Goal: Task Accomplishment & Management: Manage account settings

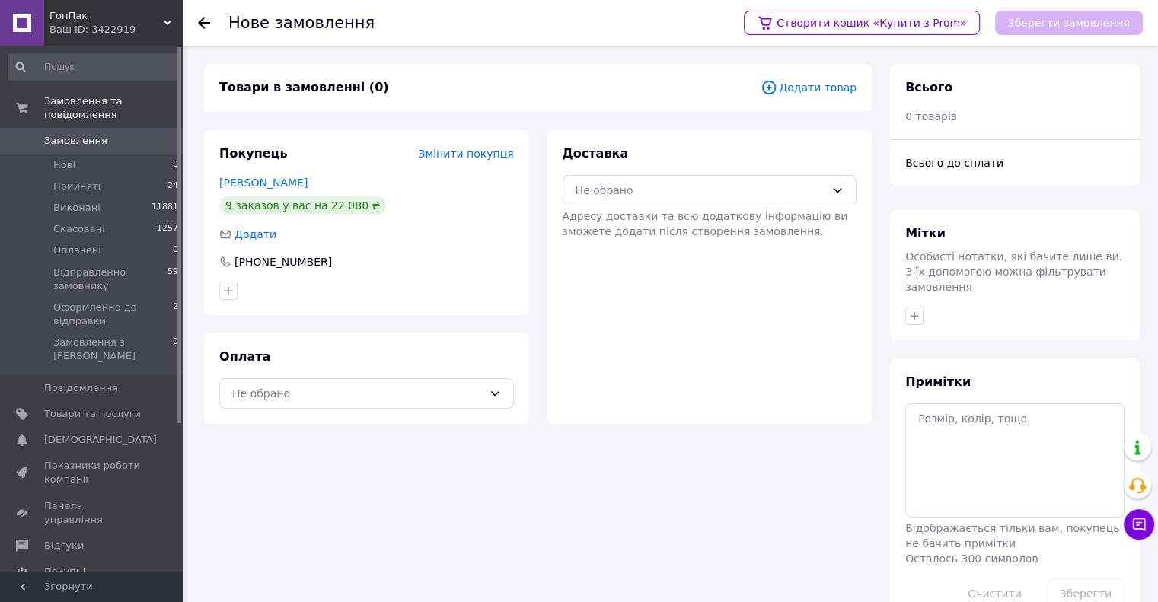
click at [531, 433] on div "Товари в замовленні (0) Додати товар Покупець Змінити покупця [PERSON_NAME] 9 з…" at bounding box center [538, 344] width 686 height 561
click at [813, 91] on span "Додати товар" at bounding box center [809, 87] width 96 height 17
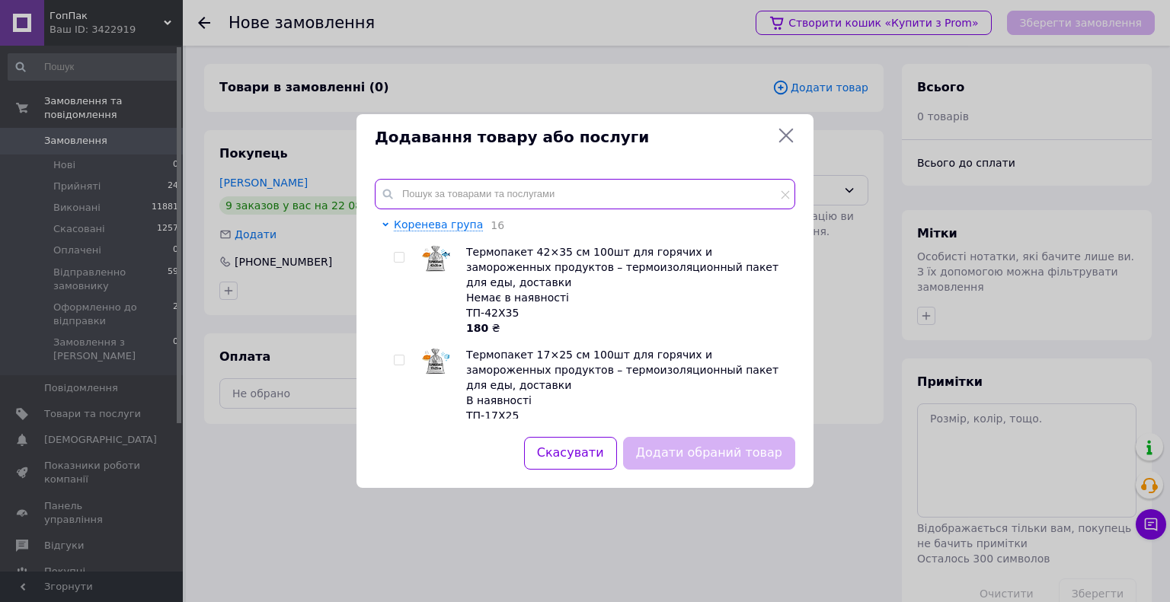
click at [472, 187] on input "text" at bounding box center [585, 194] width 420 height 30
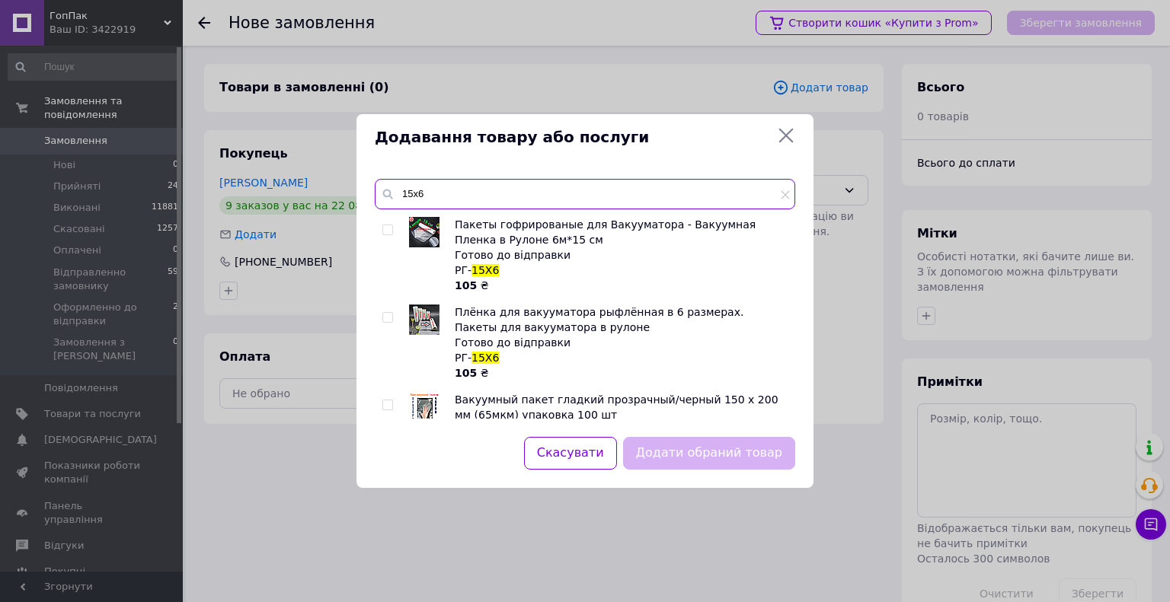
type input "15х6"
click at [385, 230] on input "checkbox" at bounding box center [387, 230] width 10 height 10
checkbox input "true"
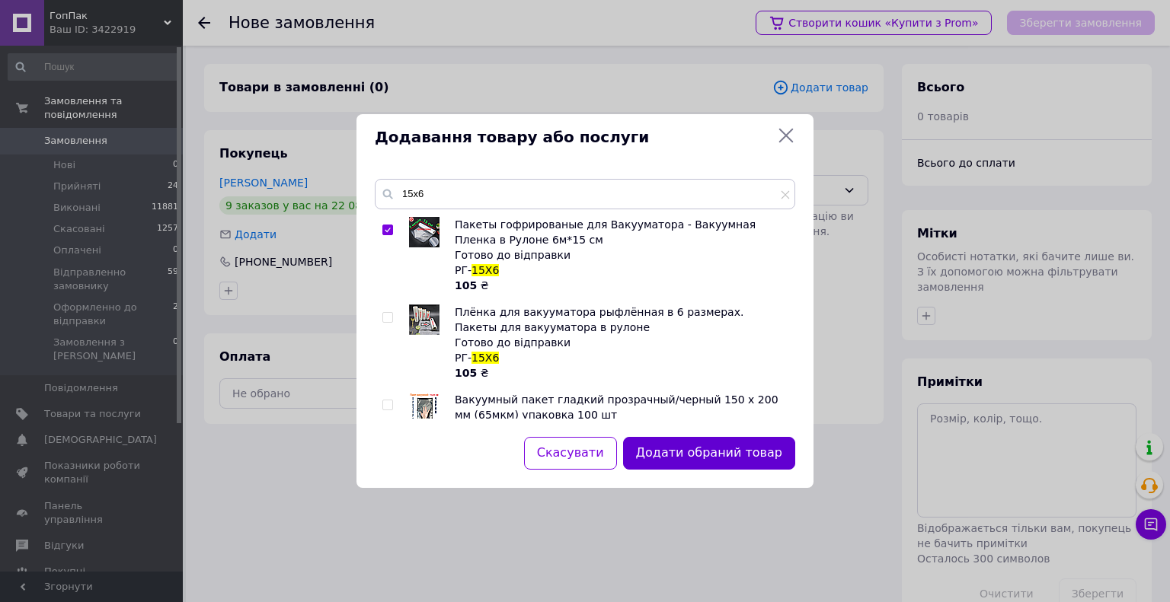
click at [697, 448] on button "Додати обраний товар" at bounding box center [709, 453] width 172 height 33
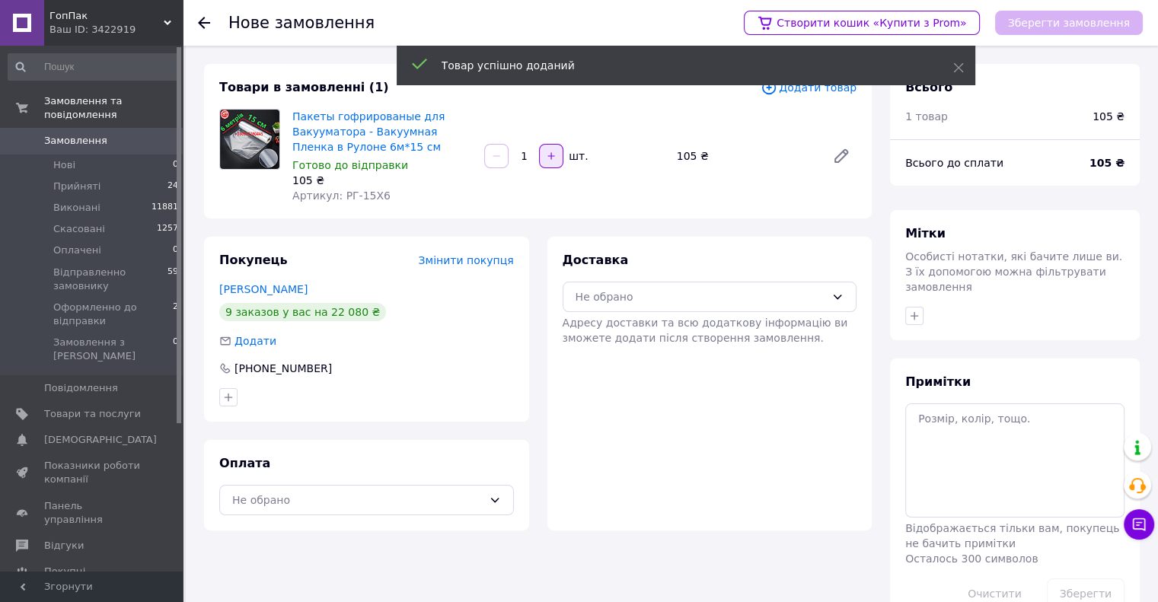
click at [546, 153] on icon "button" at bounding box center [551, 156] width 11 height 11
type input "5"
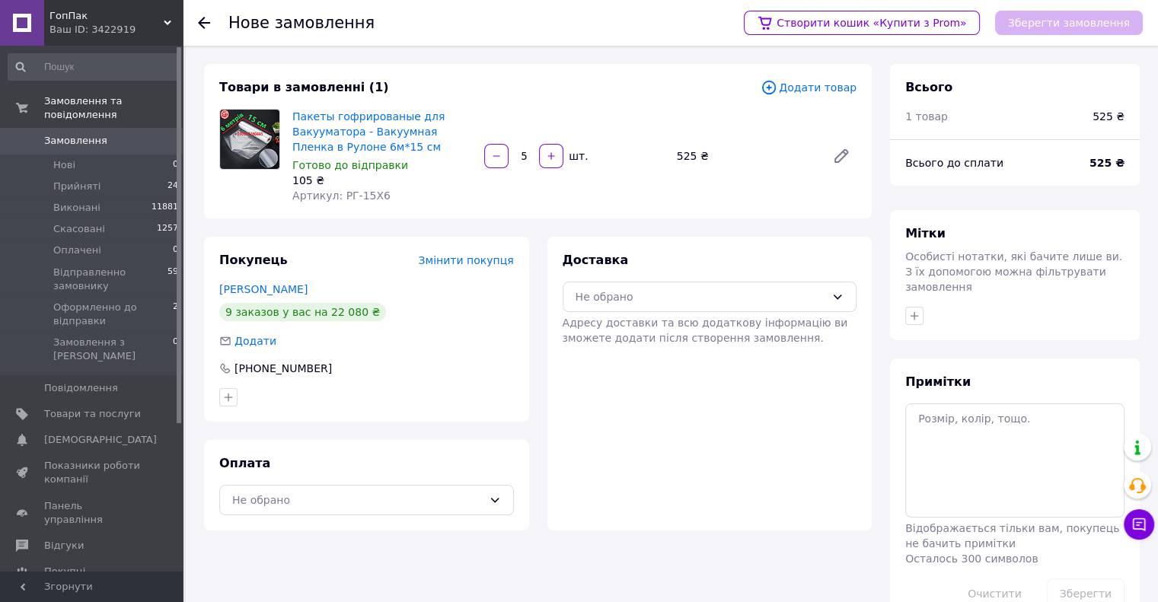
click at [598, 218] on div "Товари в замовленні (1) Додати товар Пакеты гофрированые для Вакууматора - Ваку…" at bounding box center [538, 141] width 668 height 155
click at [823, 87] on span "Додати товар" at bounding box center [809, 87] width 96 height 17
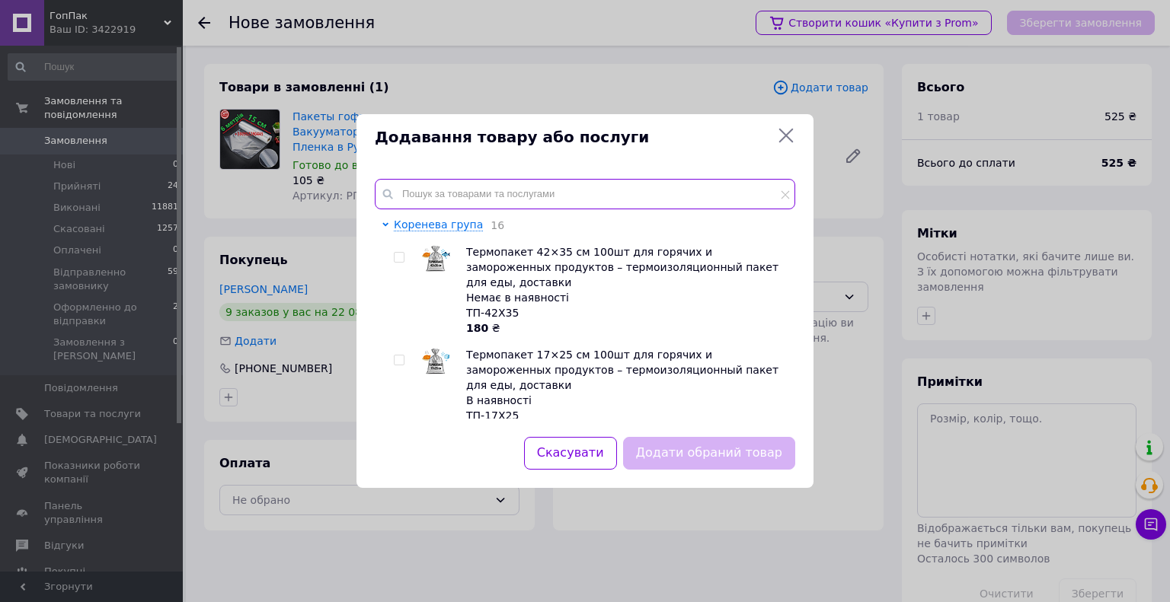
click at [437, 194] on input "text" at bounding box center [585, 194] width 420 height 30
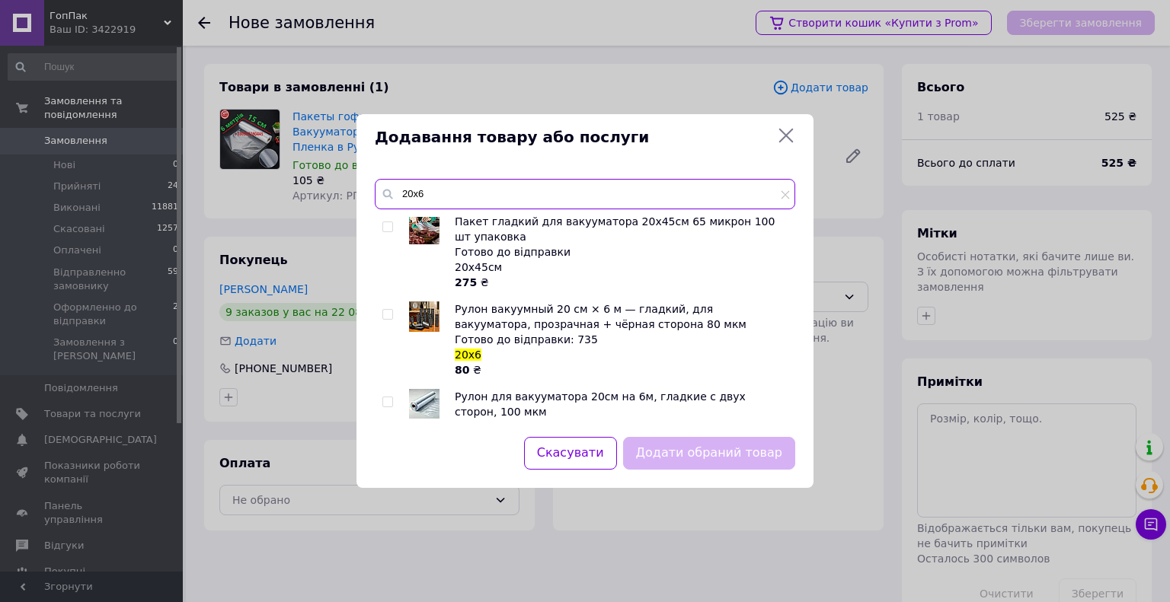
scroll to position [1070, 0]
type input "20х6"
click at [387, 397] on input "checkbox" at bounding box center [387, 402] width 10 height 10
checkbox input "true"
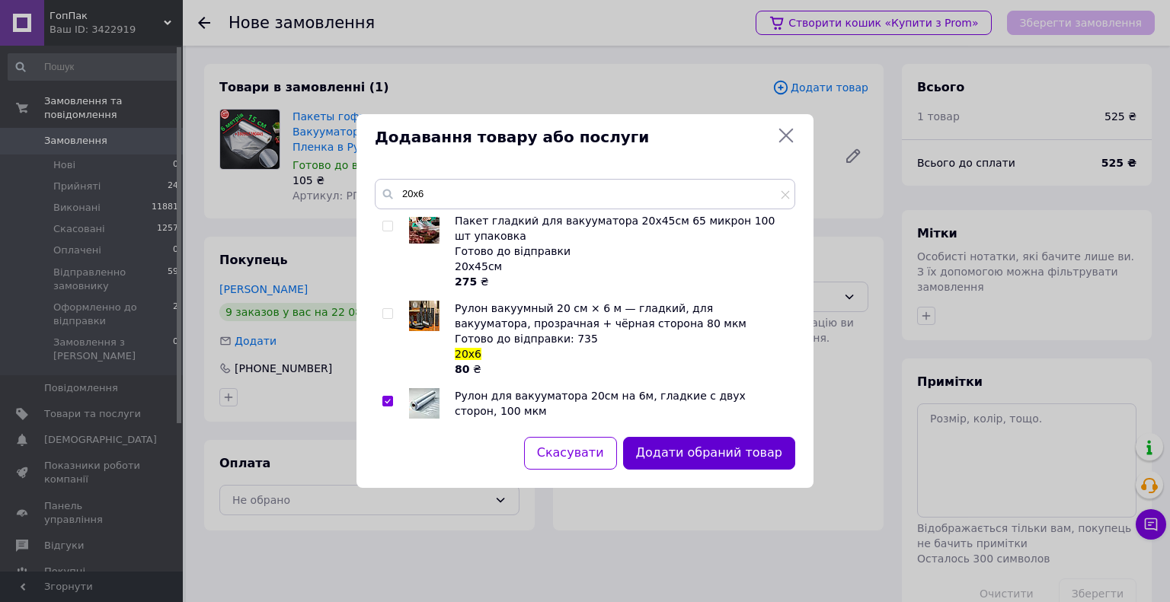
click at [686, 453] on button "Додати обраний товар" at bounding box center [709, 453] width 172 height 33
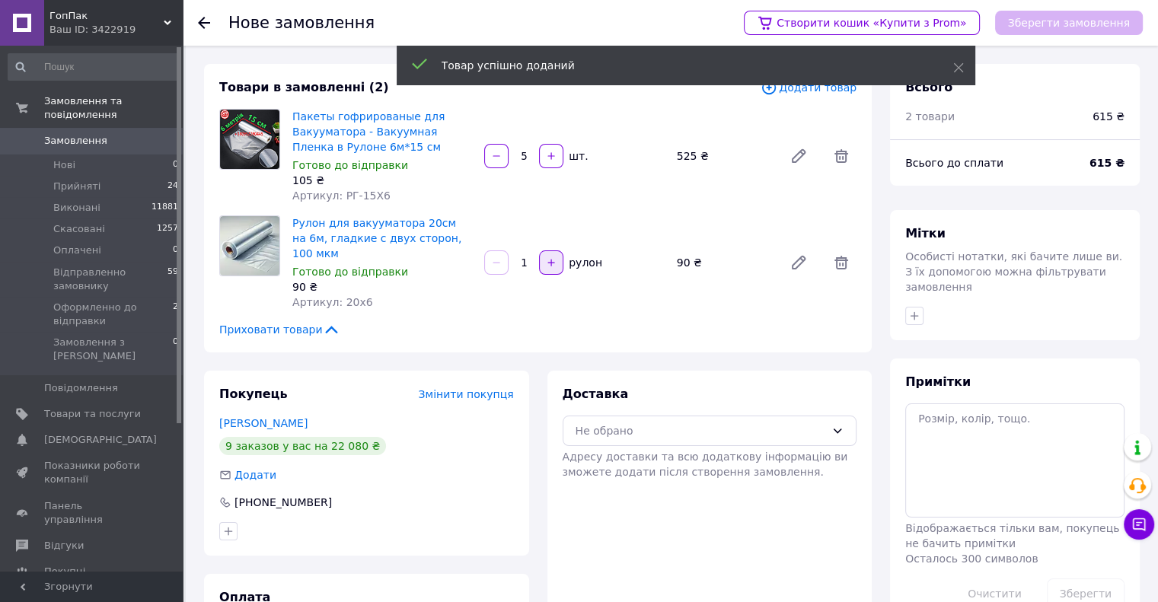
click at [539, 259] on button "button" at bounding box center [551, 263] width 24 height 24
click at [531, 257] on input "2" at bounding box center [524, 262] width 24 height 11
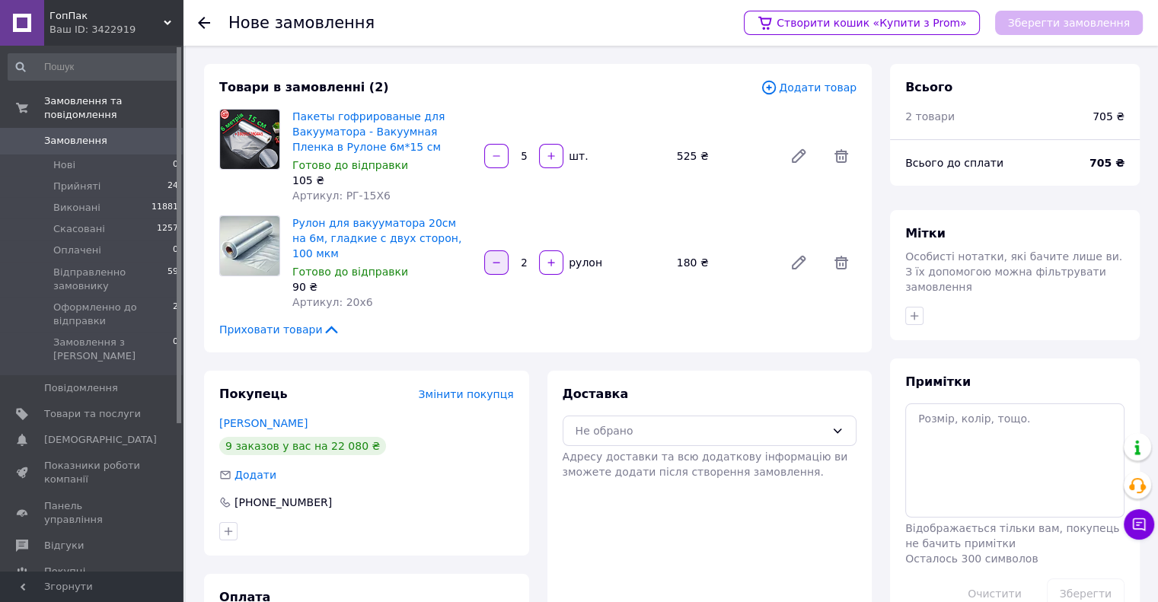
click at [494, 257] on icon "button" at bounding box center [496, 262] width 11 height 11
click at [531, 257] on input "1" at bounding box center [524, 262] width 24 height 11
type input "10"
click at [554, 299] on div "Товари в замовленні (2) Додати товар Пакеты гофрированые для Вакууматора - Ваку…" at bounding box center [538, 208] width 668 height 289
click at [841, 149] on icon at bounding box center [842, 156] width 14 height 14
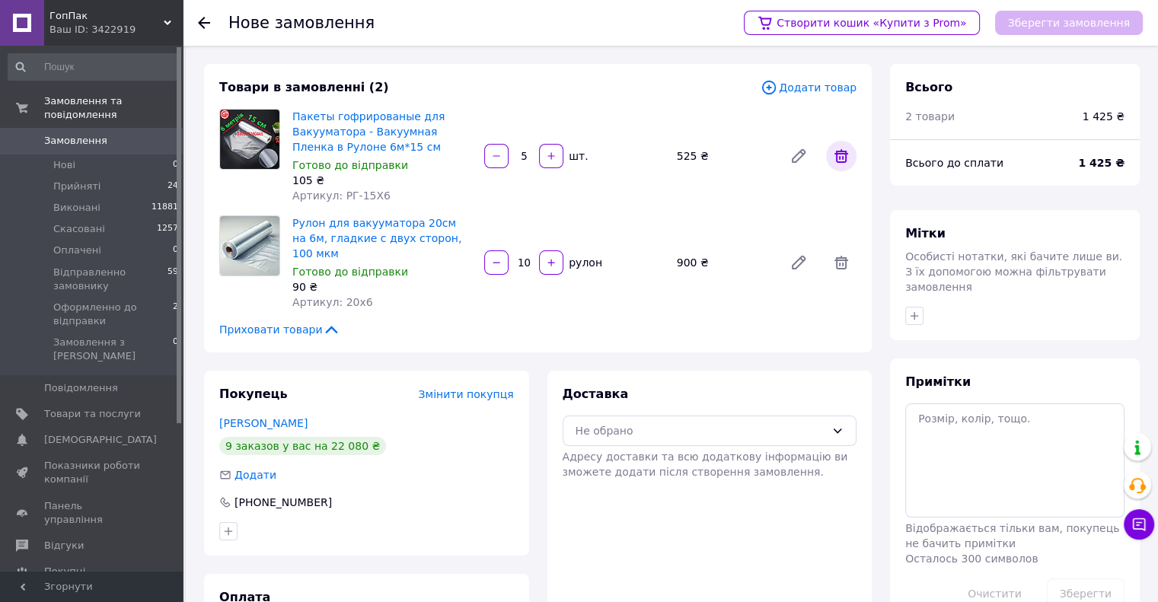
type input "10"
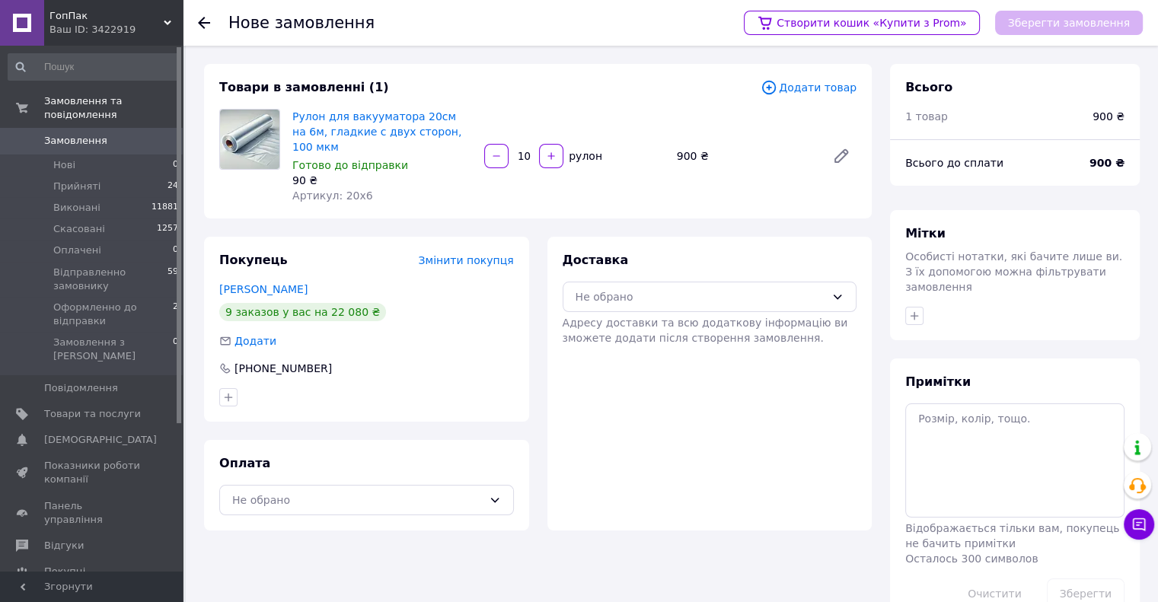
click at [796, 93] on span "Додати товар" at bounding box center [809, 87] width 96 height 17
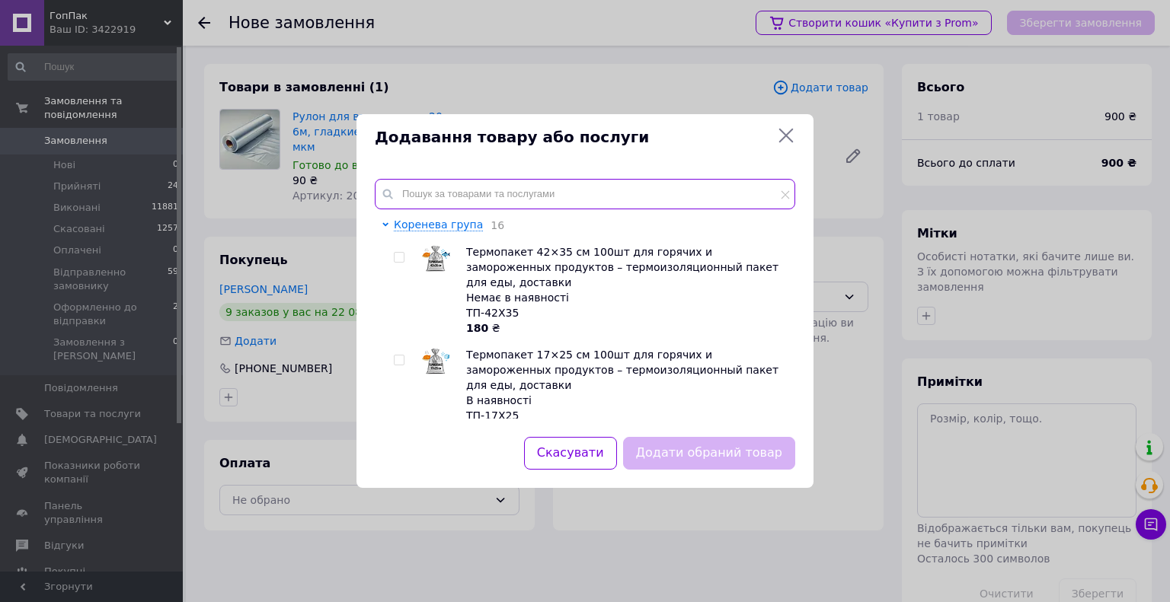
click at [448, 191] on input "text" at bounding box center [585, 194] width 420 height 30
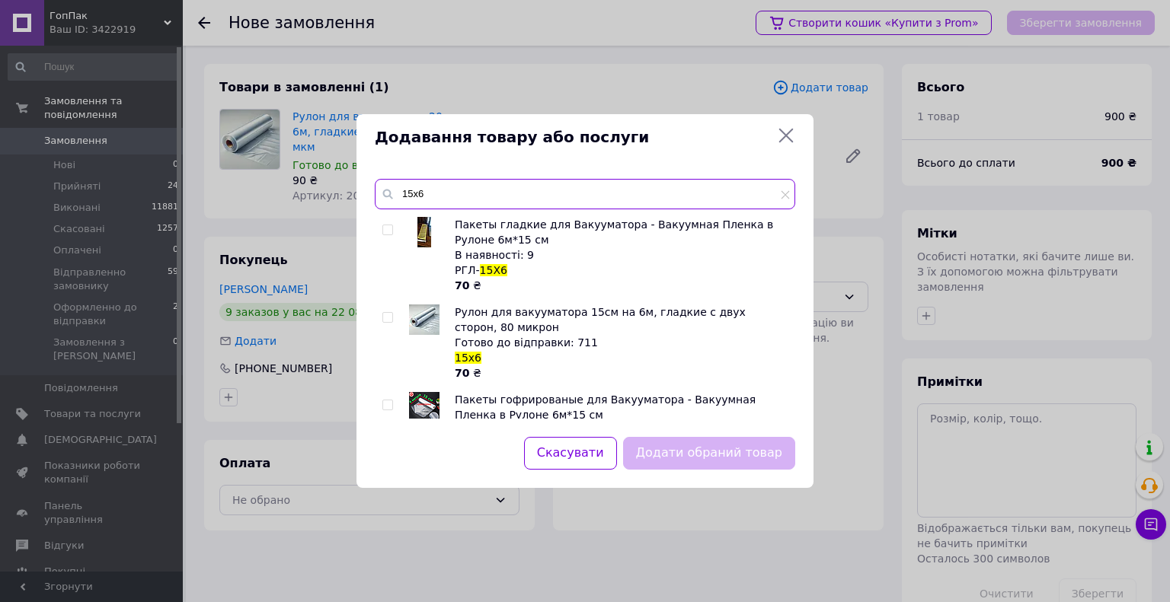
scroll to position [526, 0]
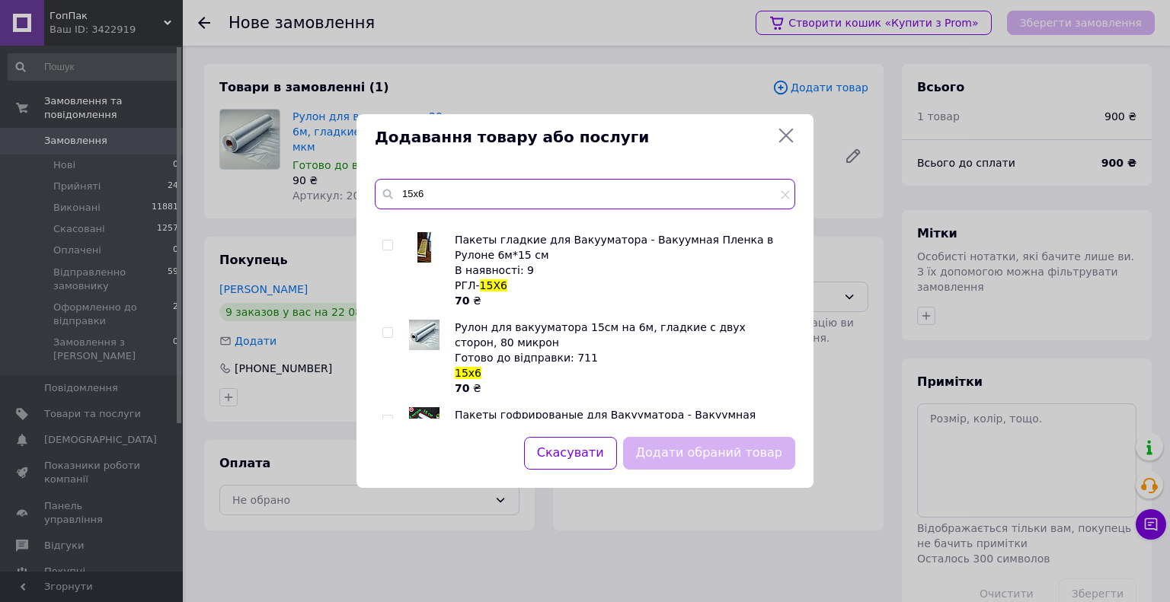
type input "15х6"
click at [390, 329] on input "checkbox" at bounding box center [387, 333] width 10 height 10
checkbox input "true"
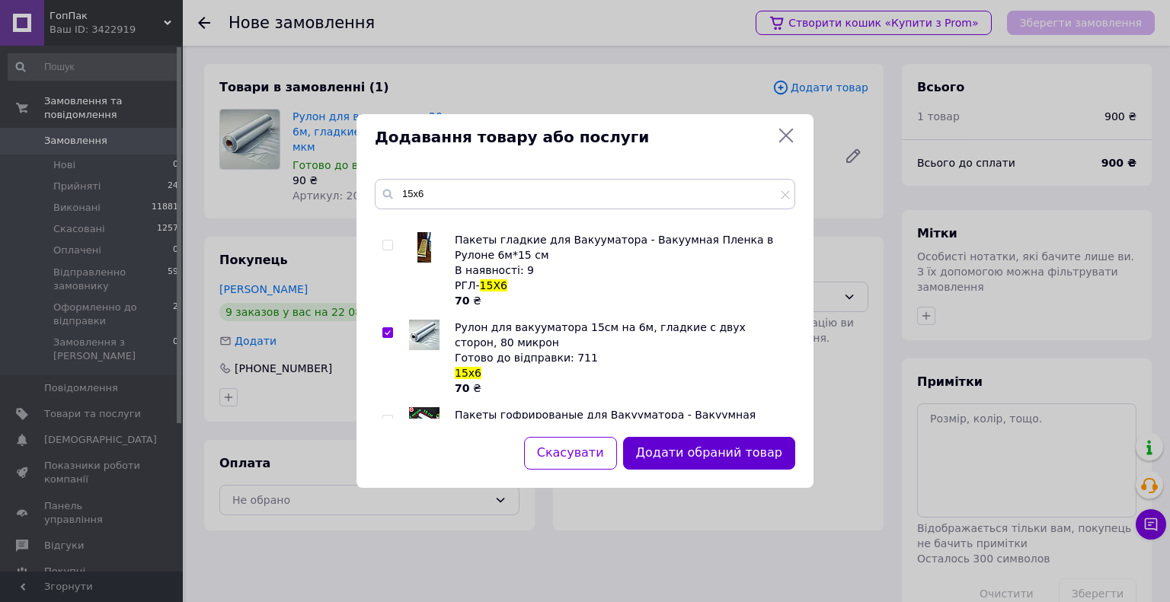
click at [676, 454] on button "Додати обраний товар" at bounding box center [709, 453] width 172 height 33
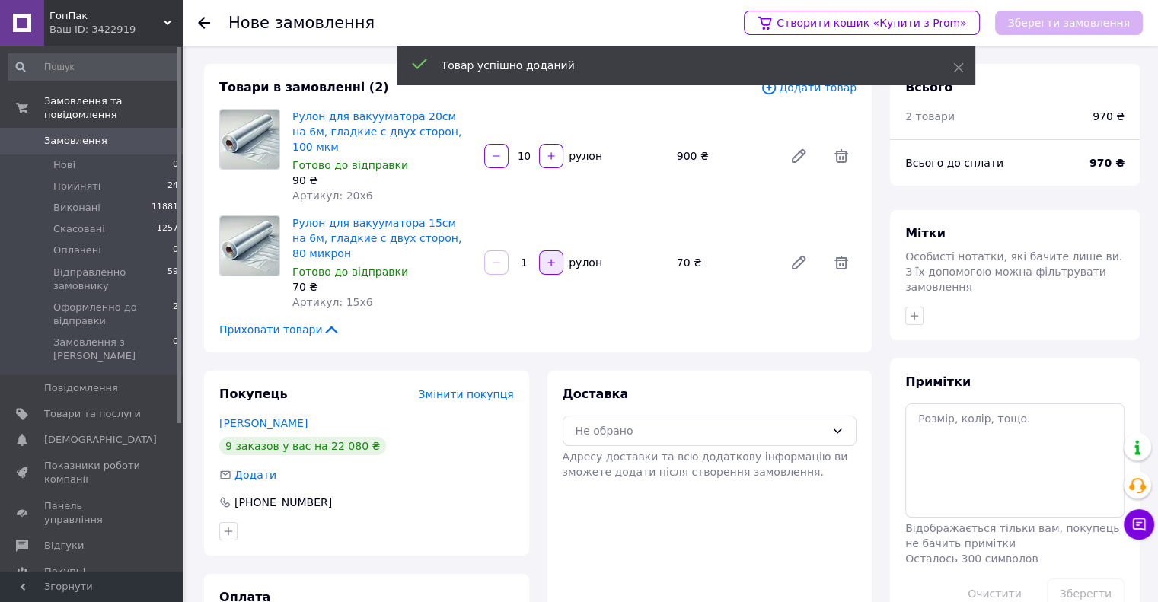
click at [548, 257] on icon "button" at bounding box center [551, 262] width 11 height 11
click at [550, 257] on icon "button" at bounding box center [551, 262] width 11 height 11
type input "5"
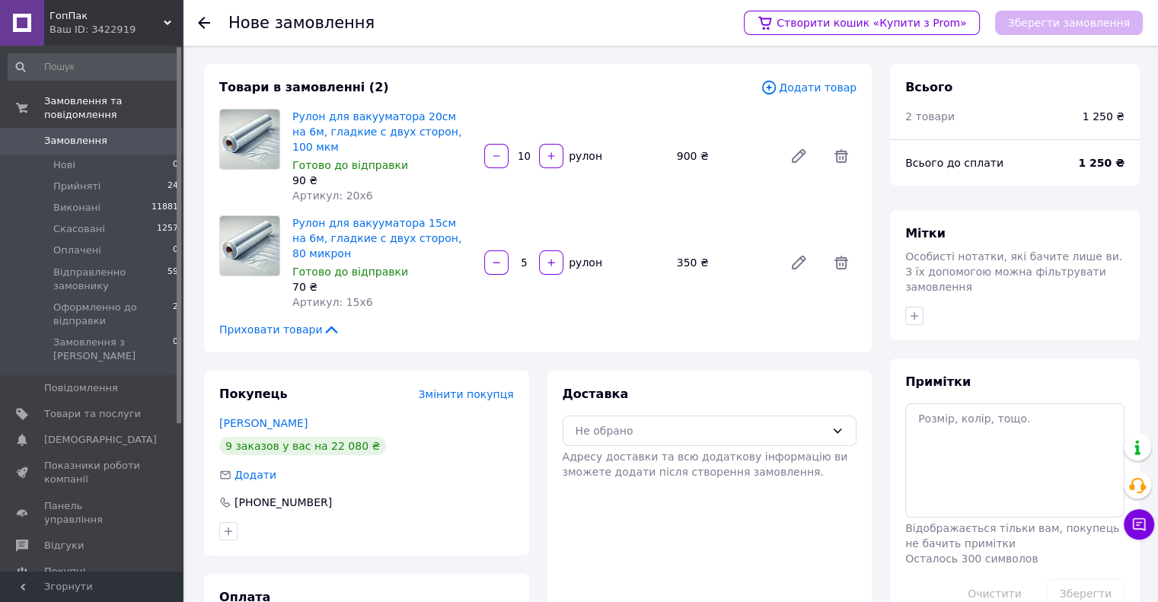
click at [826, 86] on span "Додати товар" at bounding box center [809, 87] width 96 height 17
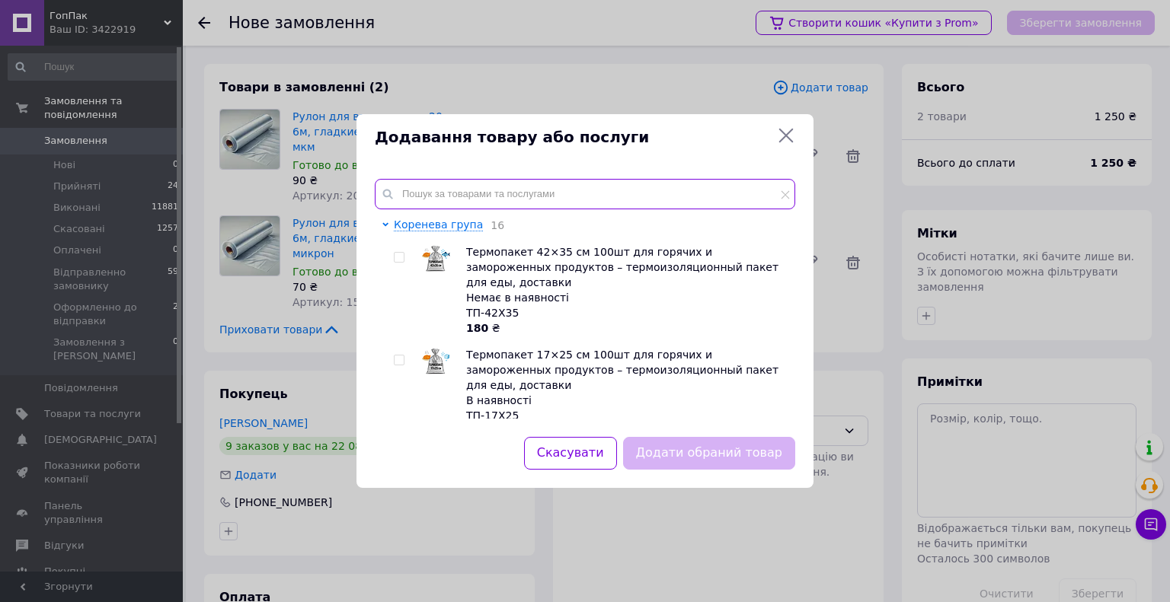
click at [483, 194] on input "text" at bounding box center [585, 194] width 420 height 30
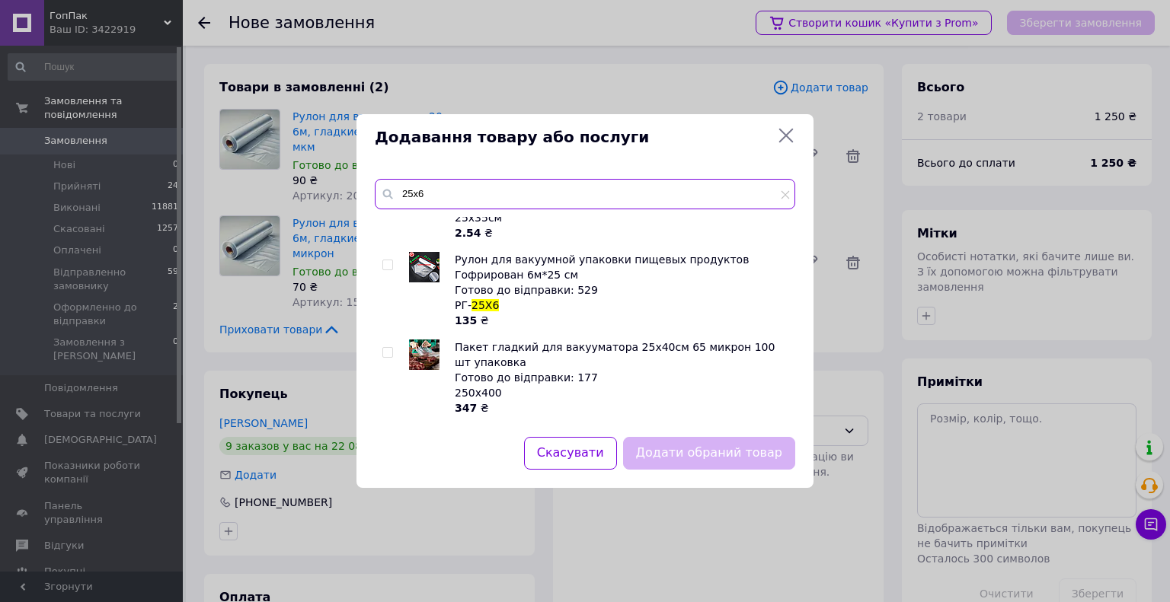
scroll to position [1420, 0]
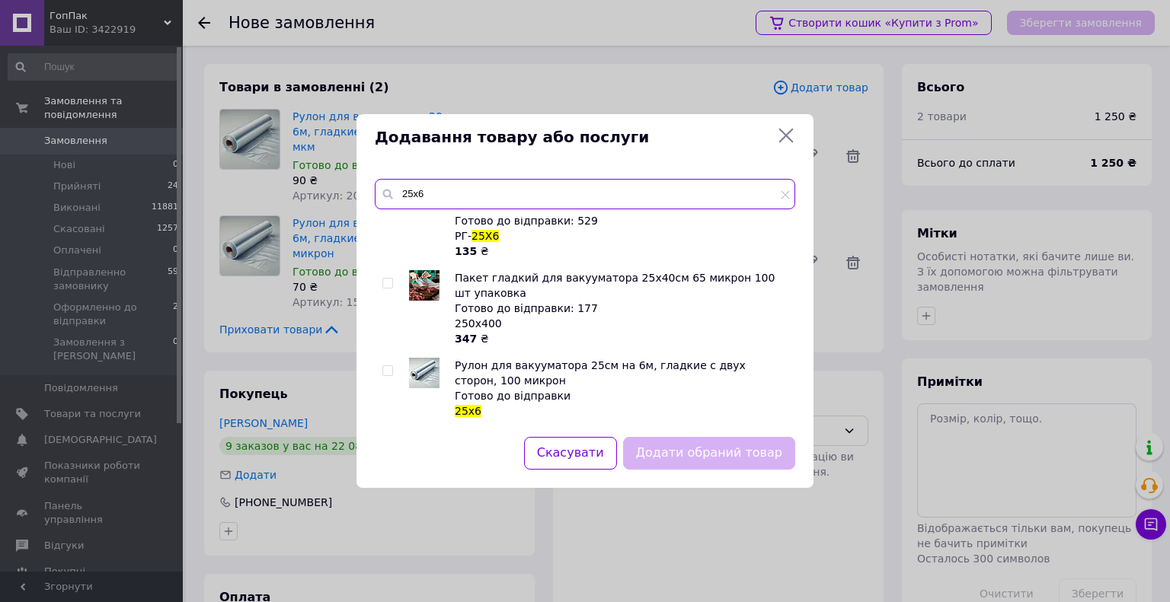
type input "25х6"
click at [384, 366] on input "checkbox" at bounding box center [387, 371] width 10 height 10
checkbox input "true"
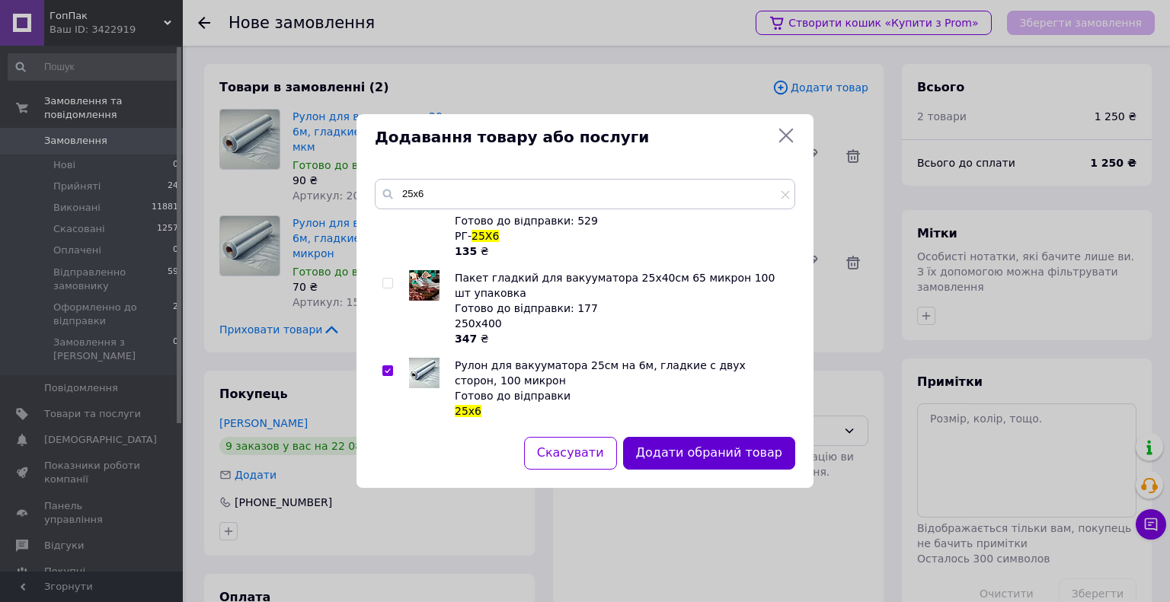
click at [704, 462] on button "Додати обраний товар" at bounding box center [709, 453] width 172 height 33
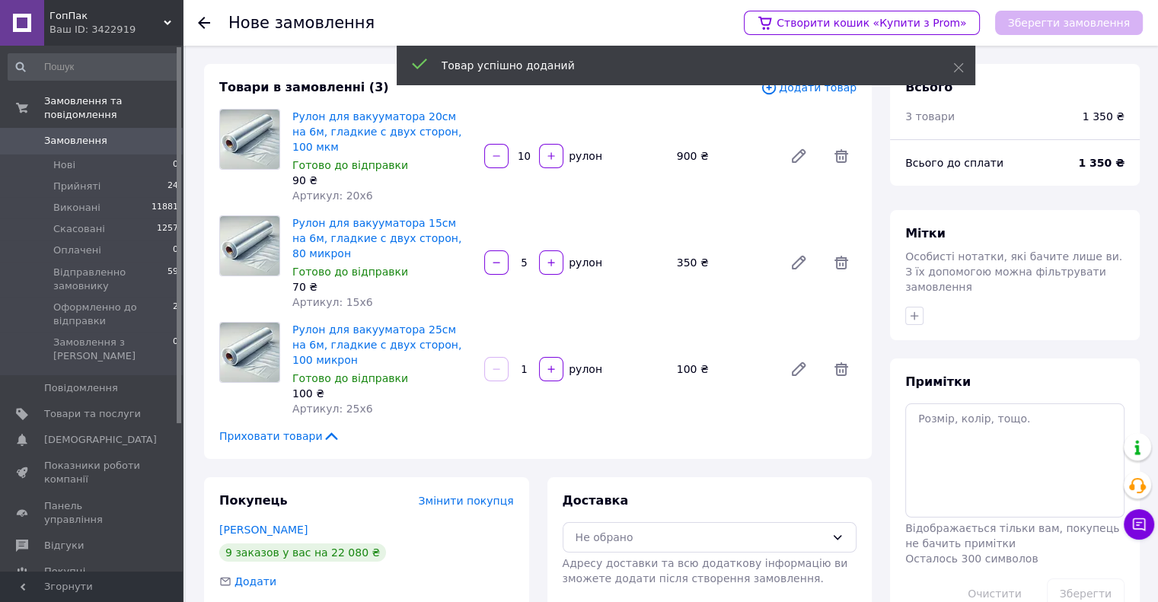
click at [530, 364] on input "1" at bounding box center [524, 369] width 24 height 11
type input "10"
click at [666, 429] on div "Приховати товари" at bounding box center [538, 436] width 638 height 15
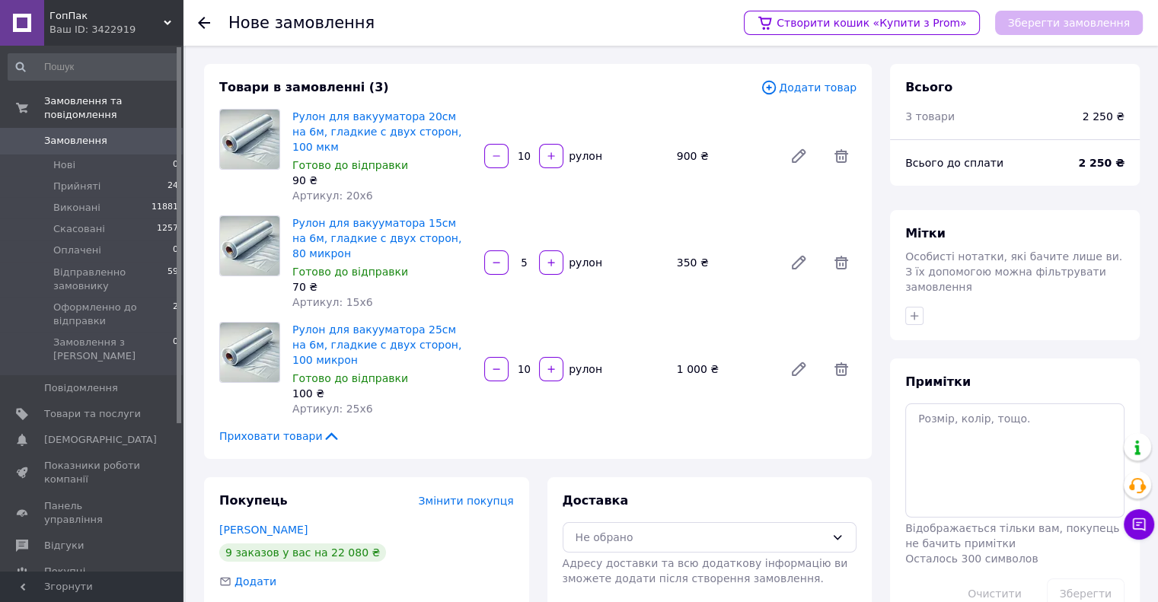
click at [825, 92] on span "Додати товар" at bounding box center [809, 87] width 96 height 17
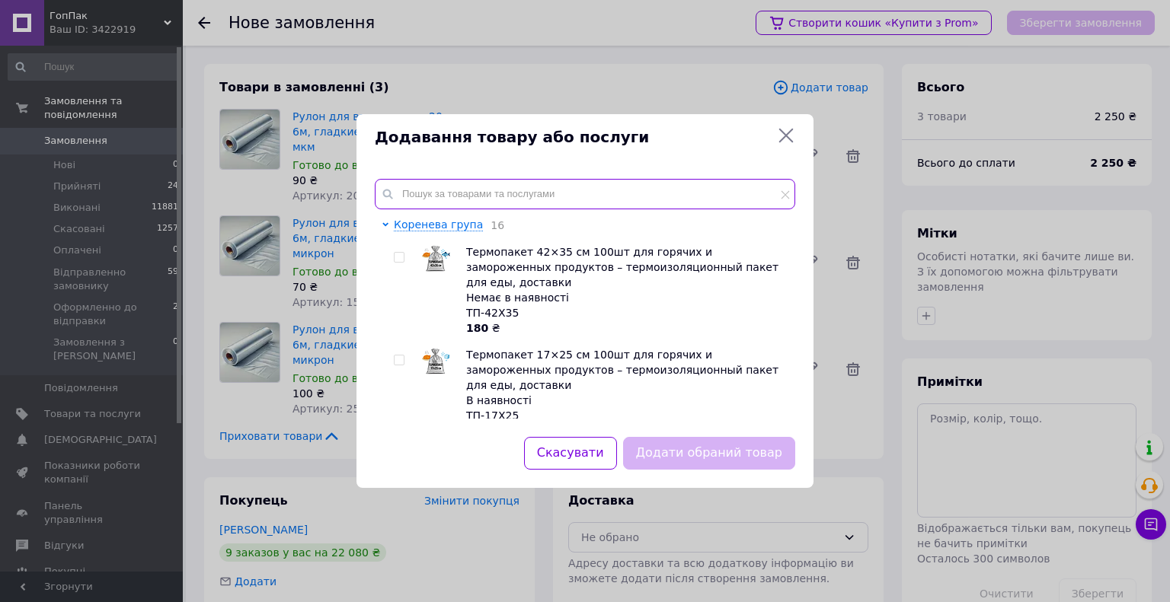
click at [478, 189] on input "text" at bounding box center [585, 194] width 420 height 30
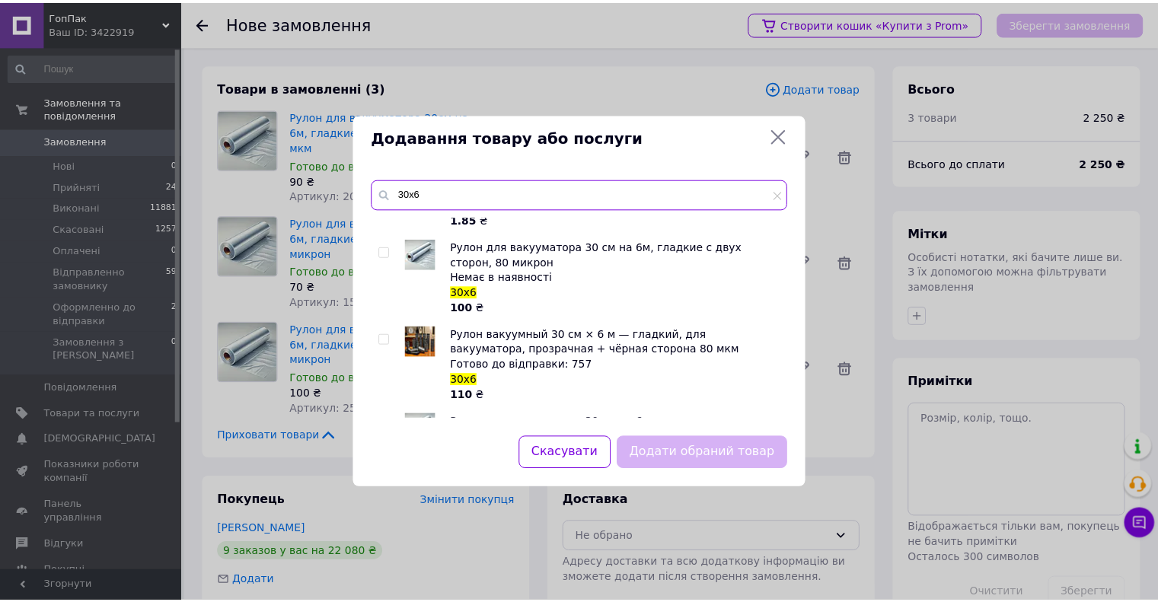
scroll to position [807, 0]
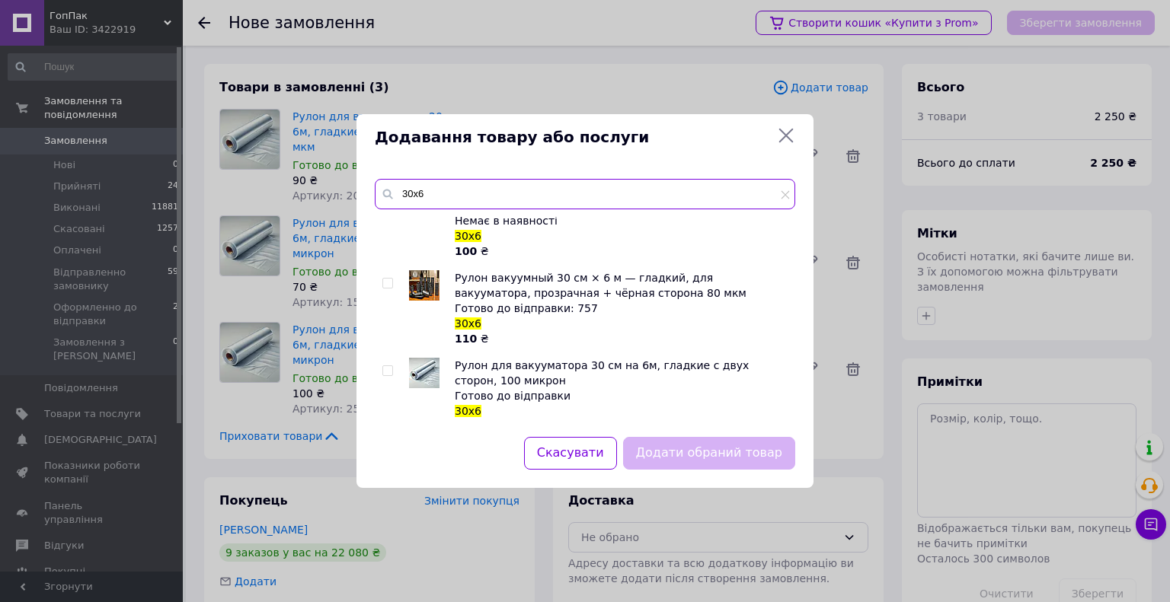
type input "30х6"
click at [390, 366] on input "checkbox" at bounding box center [387, 371] width 10 height 10
checkbox input "true"
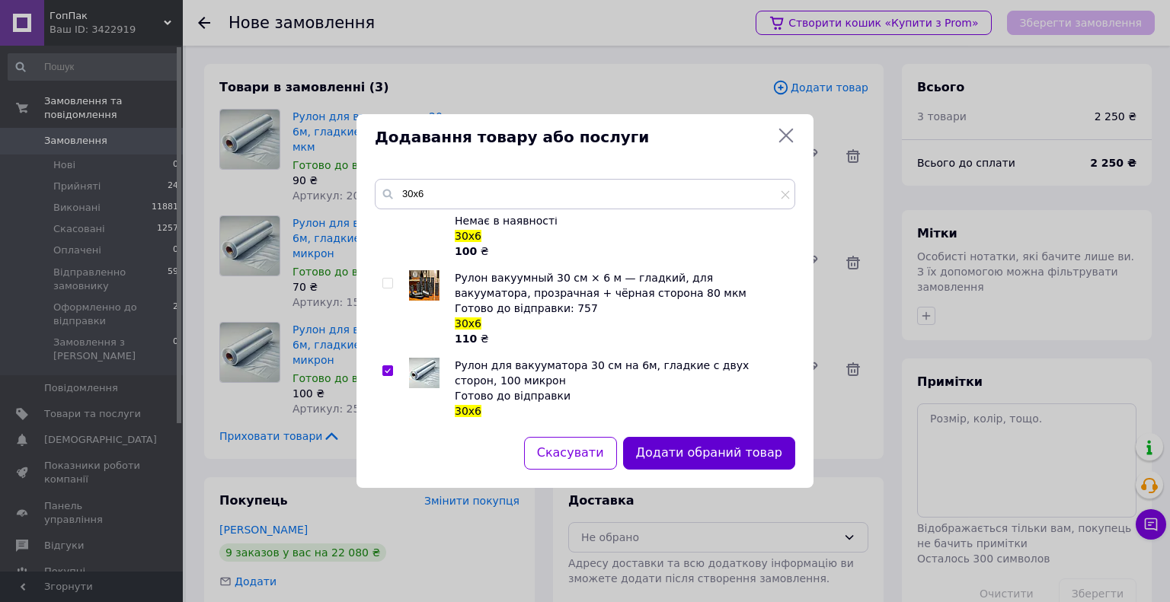
click at [730, 462] on button "Додати обраний товар" at bounding box center [709, 453] width 172 height 33
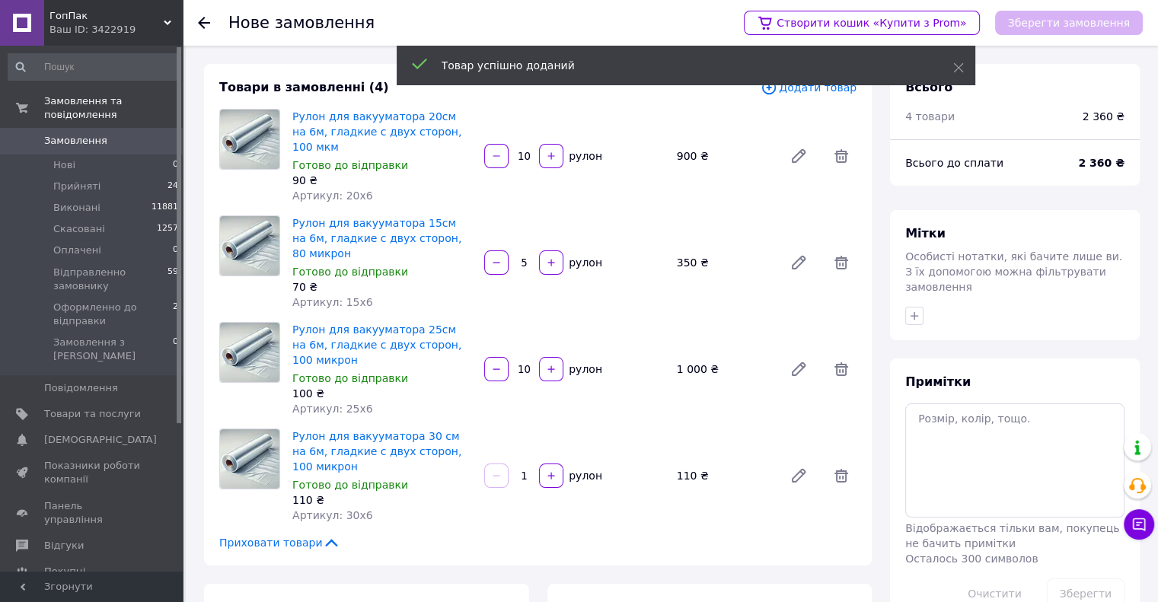
click at [531, 471] on input "1" at bounding box center [524, 476] width 24 height 11
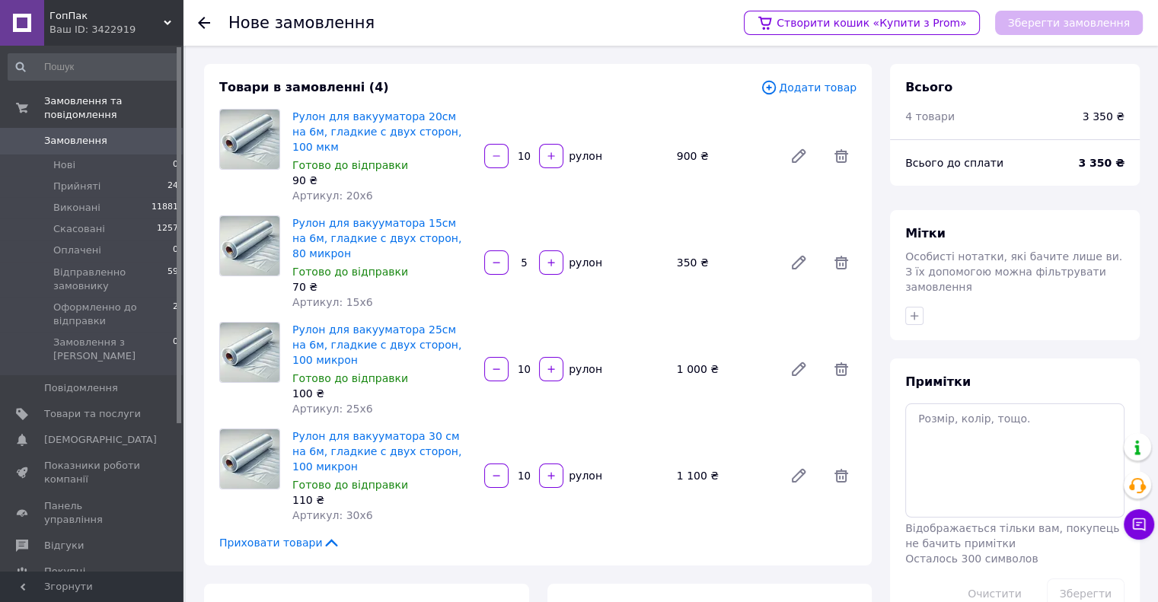
type input "10"
click at [573, 470] on div "Товари в замовленні (4) Додати товар Рулон для вакууматора 20см на 6м, гладкие …" at bounding box center [538, 315] width 668 height 502
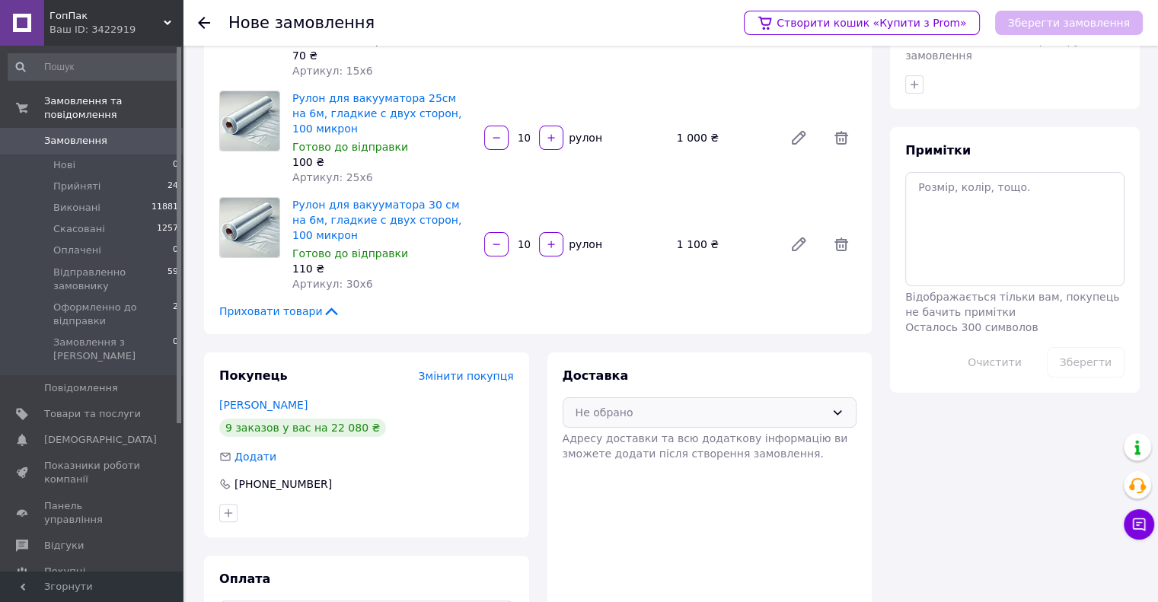
scroll to position [232, 0]
click at [730, 404] on div "Не обрано" at bounding box center [701, 412] width 251 height 17
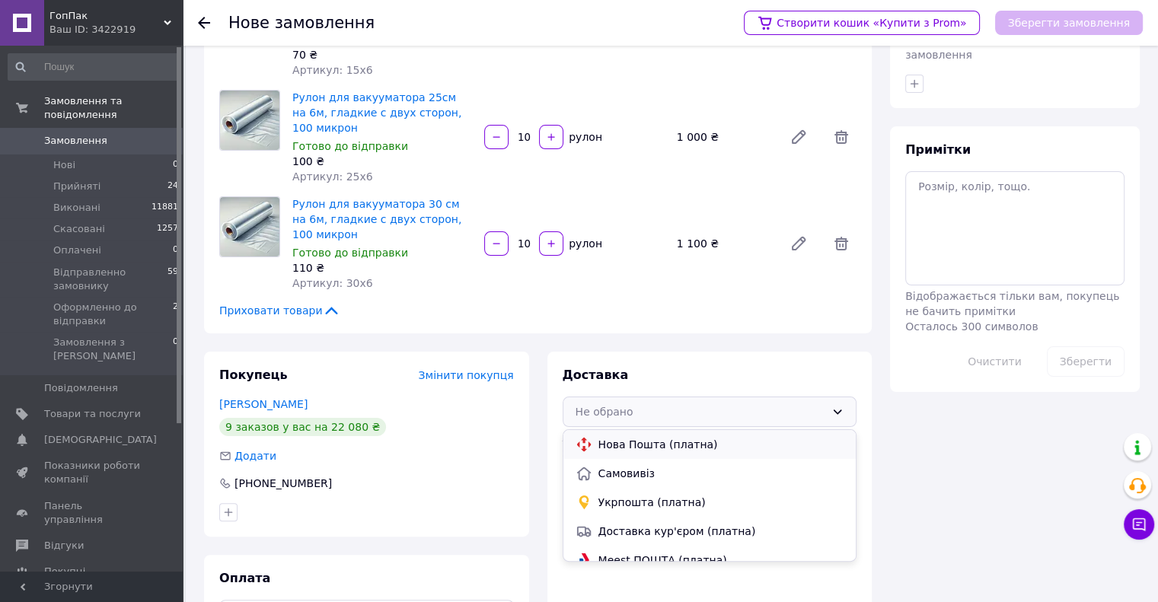
click at [700, 437] on span "Нова Пошта (платна)" at bounding box center [722, 444] width 246 height 15
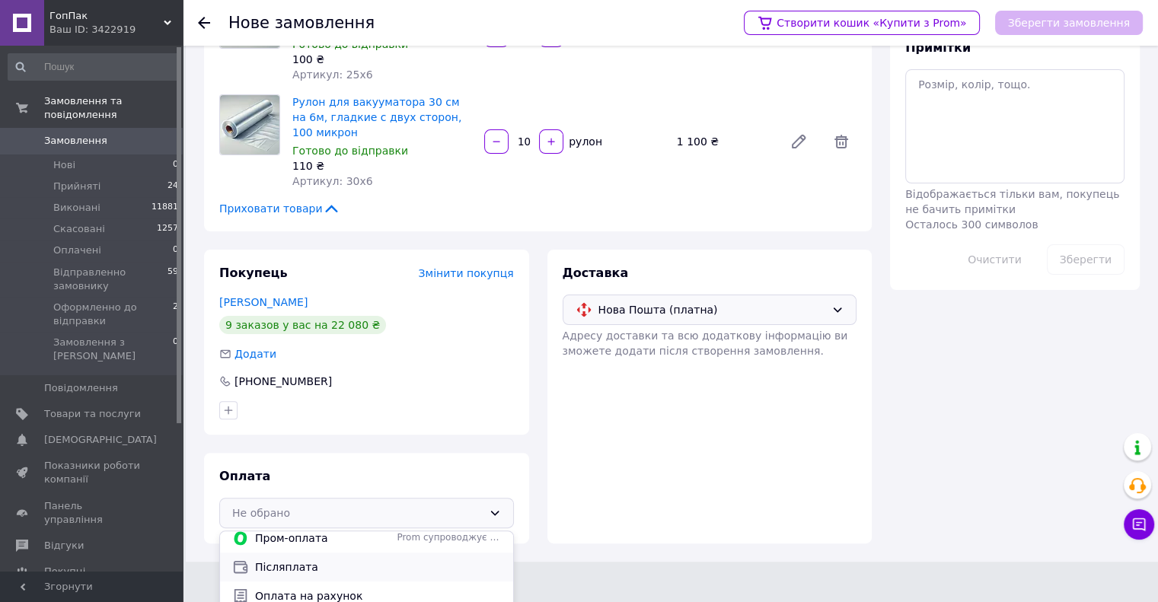
scroll to position [10, 0]
click at [302, 586] on span "Оплата на рахунок" at bounding box center [378, 593] width 246 height 15
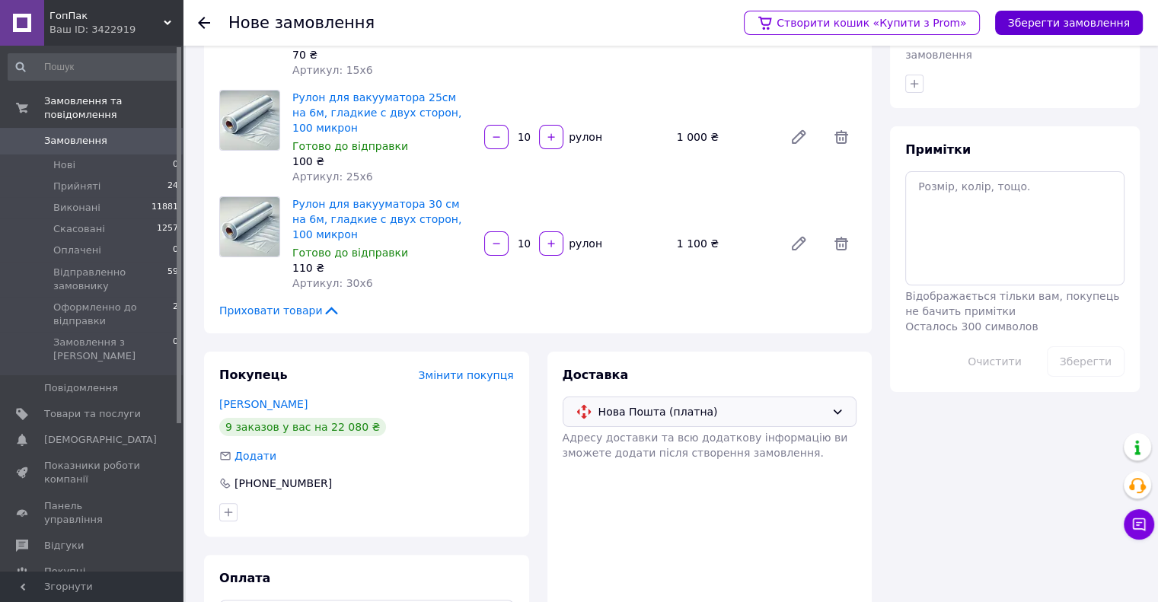
click at [1097, 33] on button "Зберегти замовлення" at bounding box center [1069, 23] width 148 height 24
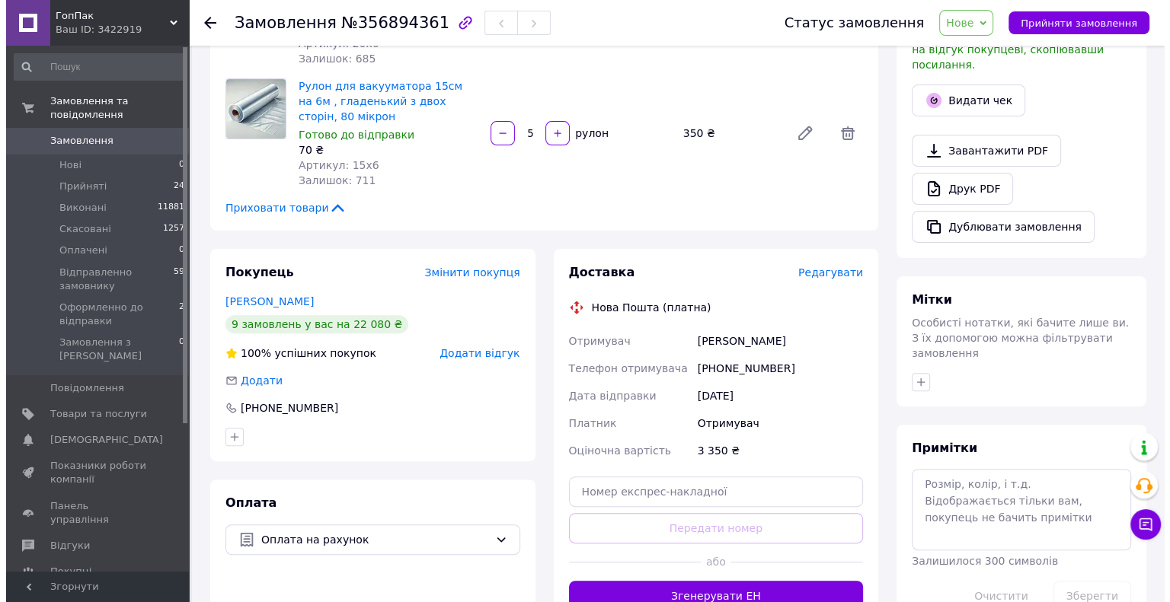
scroll to position [457, 0]
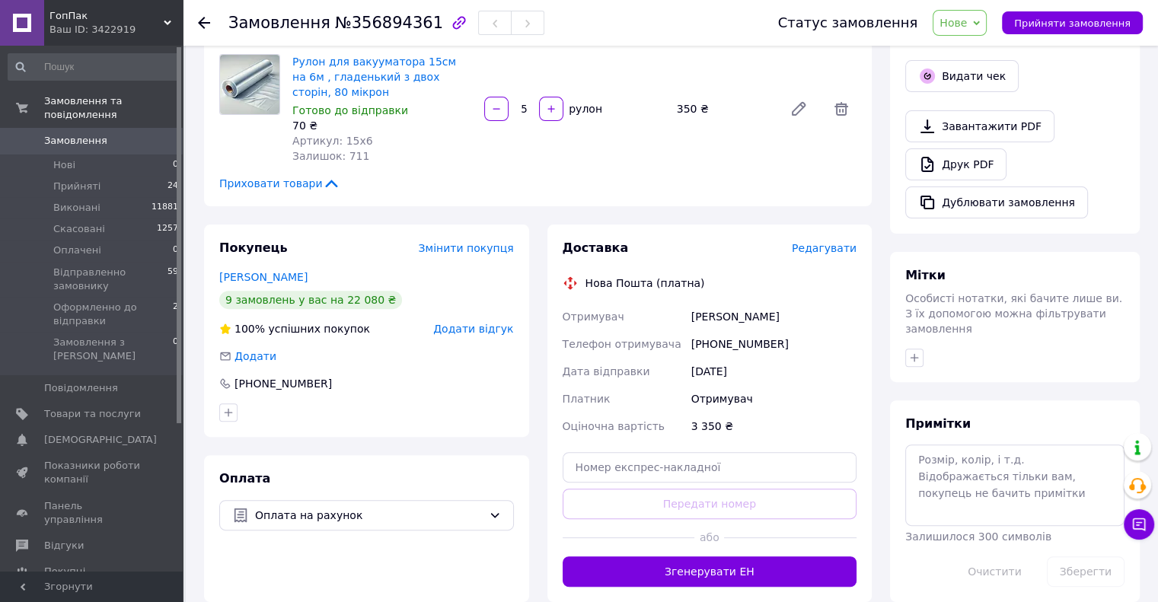
click at [832, 242] on span "Редагувати" at bounding box center [824, 248] width 65 height 12
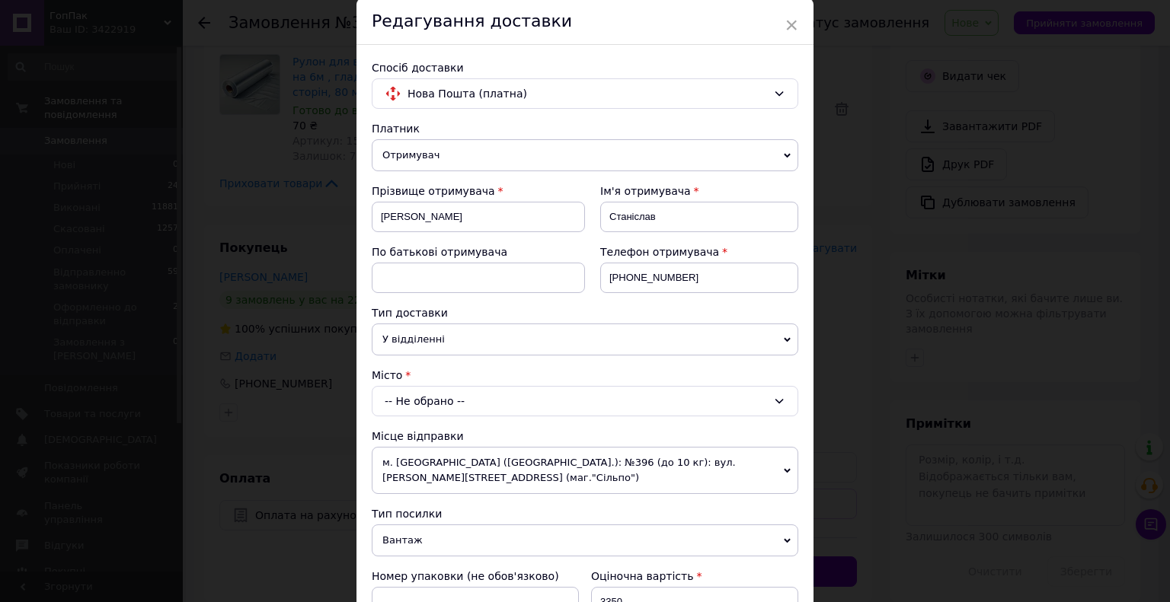
scroll to position [152, 0]
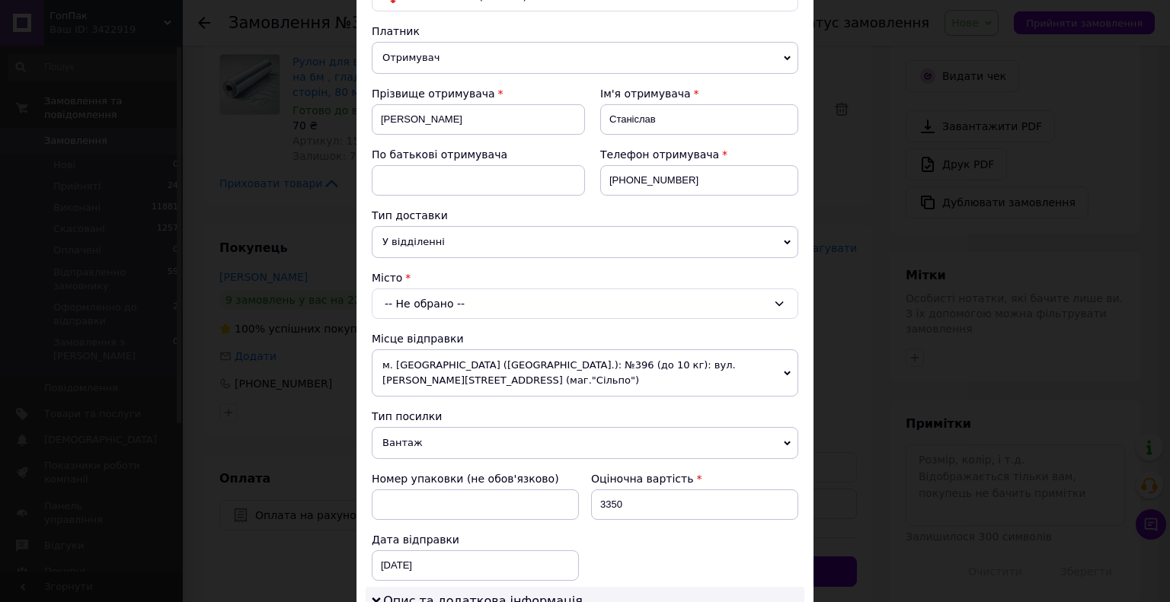
click at [419, 310] on div "-- Не обрано --" at bounding box center [585, 304] width 427 height 30
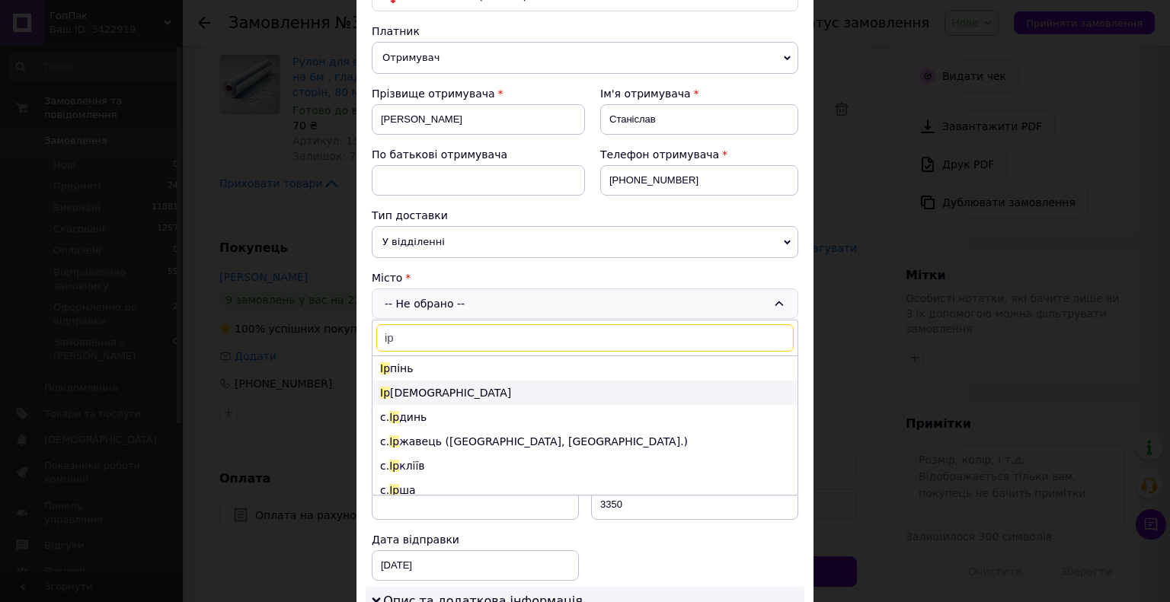
type input "ір"
click at [402, 393] on li "[PERSON_NAME]" at bounding box center [584, 393] width 425 height 24
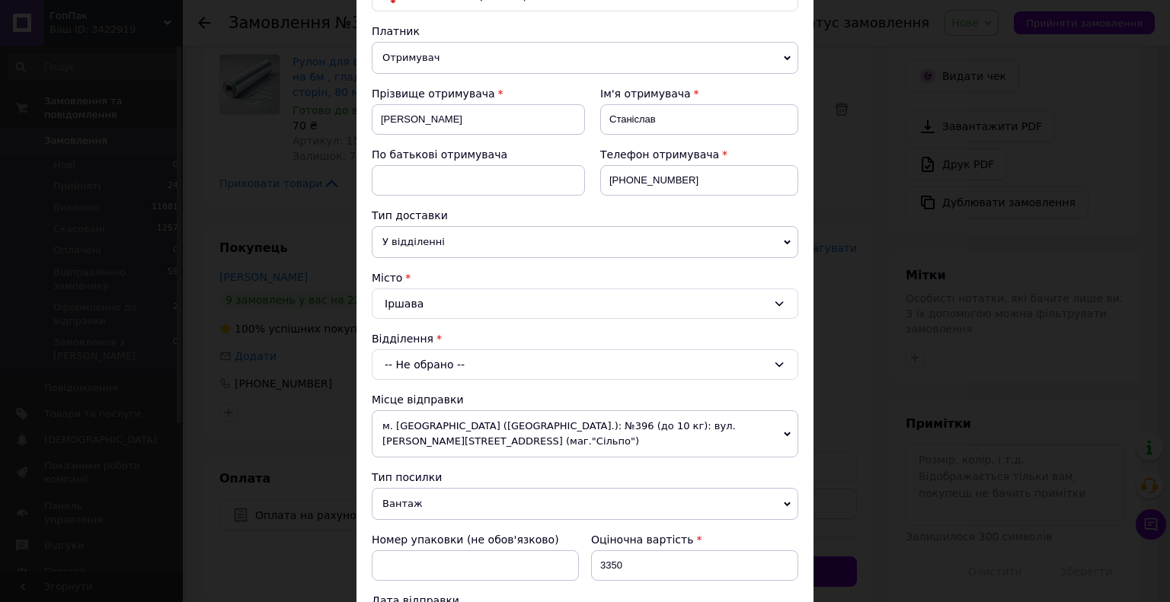
click at [415, 365] on div "-- Не обрано --" at bounding box center [585, 365] width 427 height 30
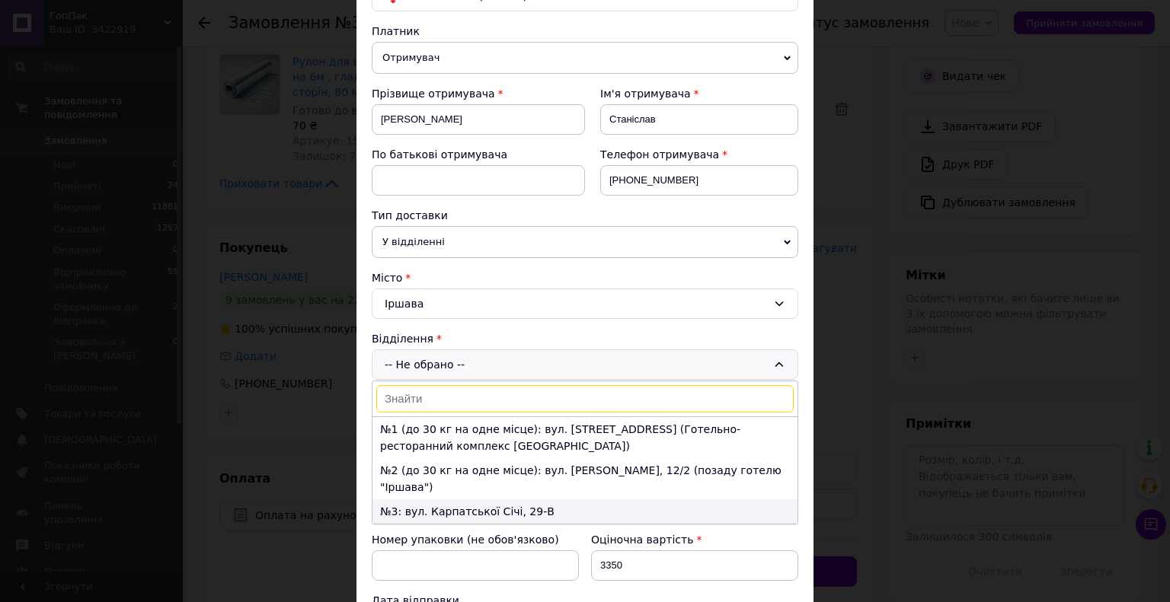
click at [448, 500] on li "№3: вул. Карпатської Січі, 29-В" at bounding box center [584, 512] width 425 height 24
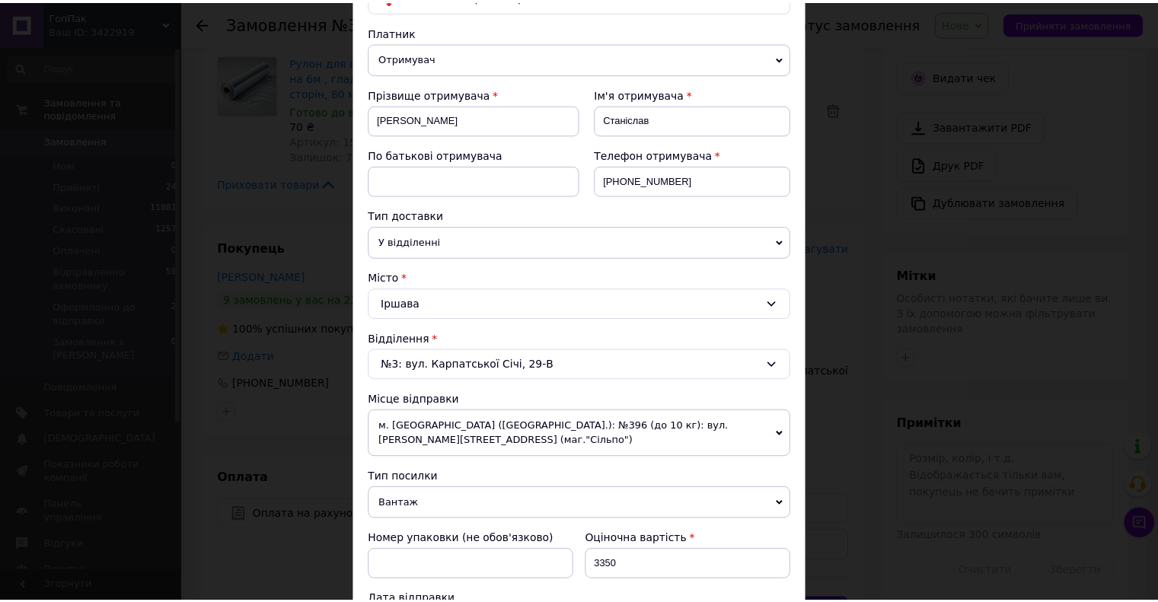
scroll to position [602, 0]
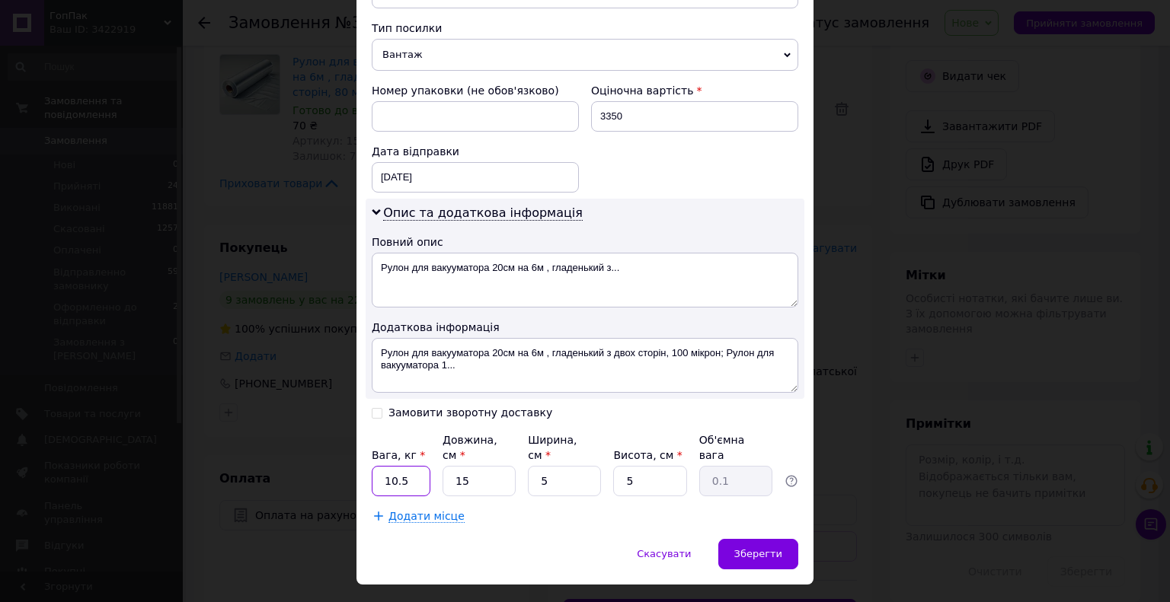
click at [420, 466] on input "10.5" at bounding box center [401, 481] width 59 height 30
type input "1"
type input "5"
click at [473, 466] on input "15" at bounding box center [479, 481] width 73 height 30
type input "1"
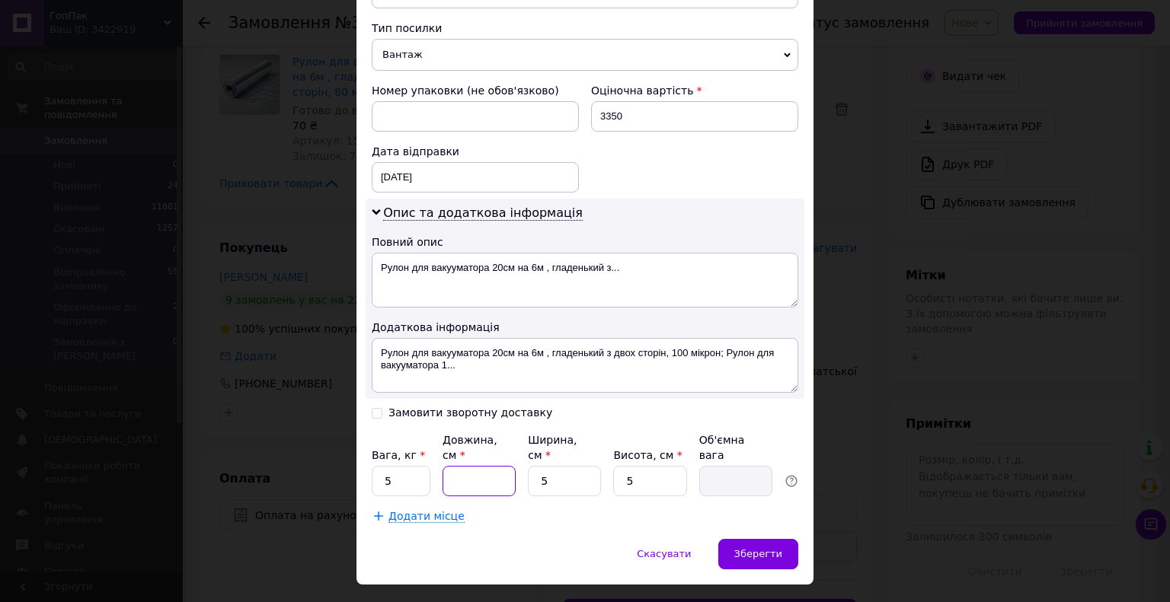
type input "3"
type input "0.1"
type input "4"
type input "0.1"
type input "40"
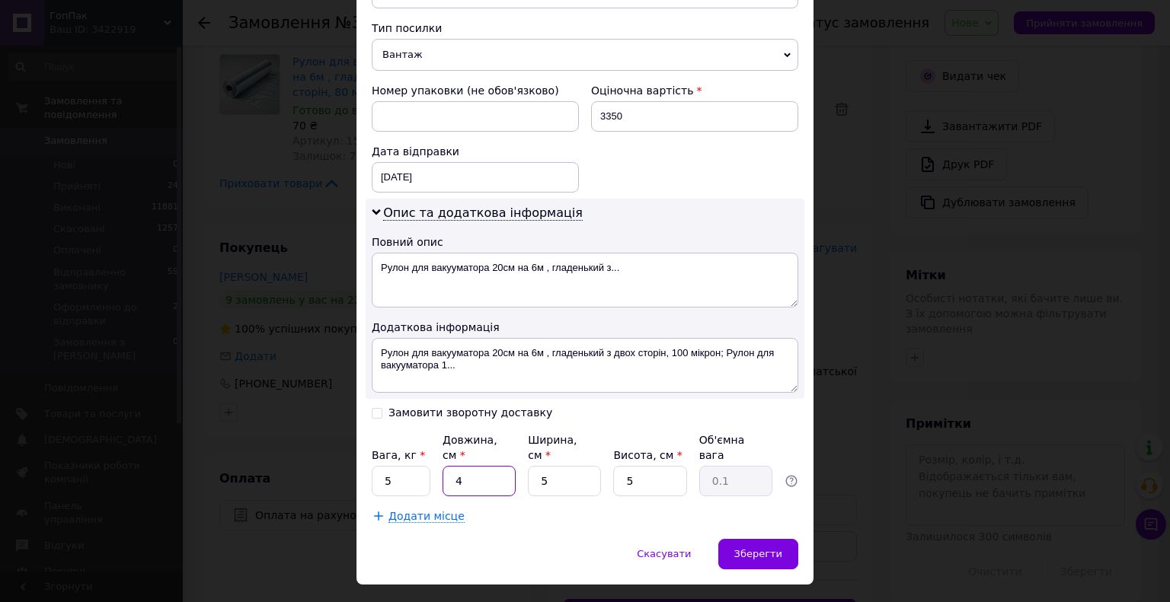
type input "0.25"
type input "40"
click at [551, 466] on input "5" at bounding box center [564, 481] width 73 height 30
type input "2"
type input "0.1"
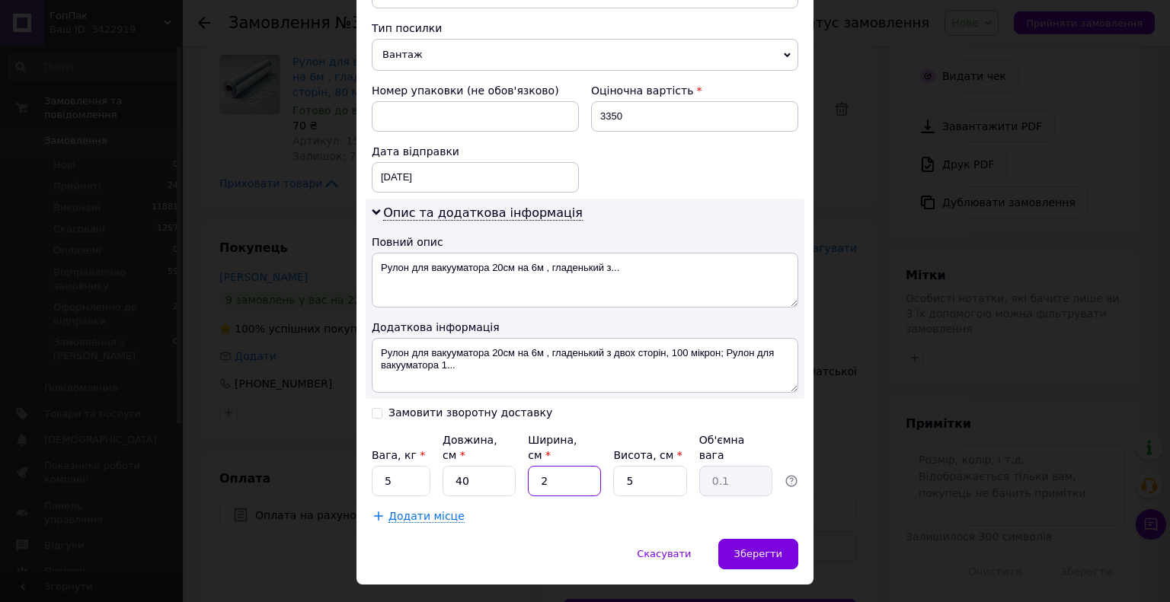
type input "20"
type input "1"
type input "20"
click at [636, 466] on input "5" at bounding box center [649, 481] width 73 height 30
type input "2"
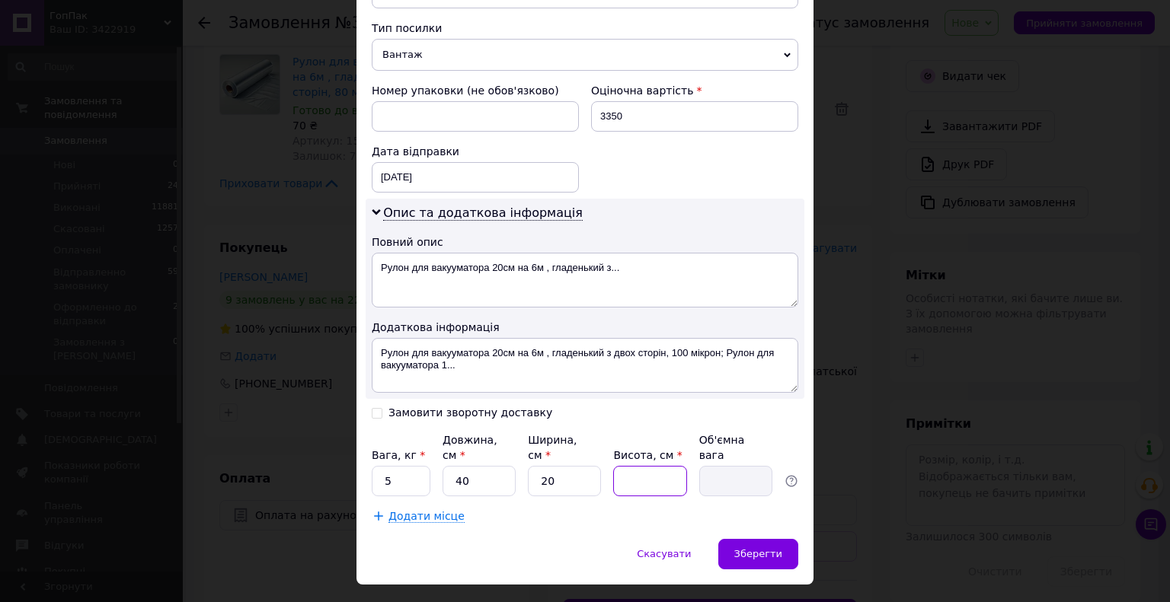
type input "0.4"
type input "25"
type input "5"
type input "25"
click at [657, 491] on div "Спосіб доставки Нова Пошта (платна) Платник Отримувач Відправник Прізвище отрим…" at bounding box center [584, 18] width 457 height 1041
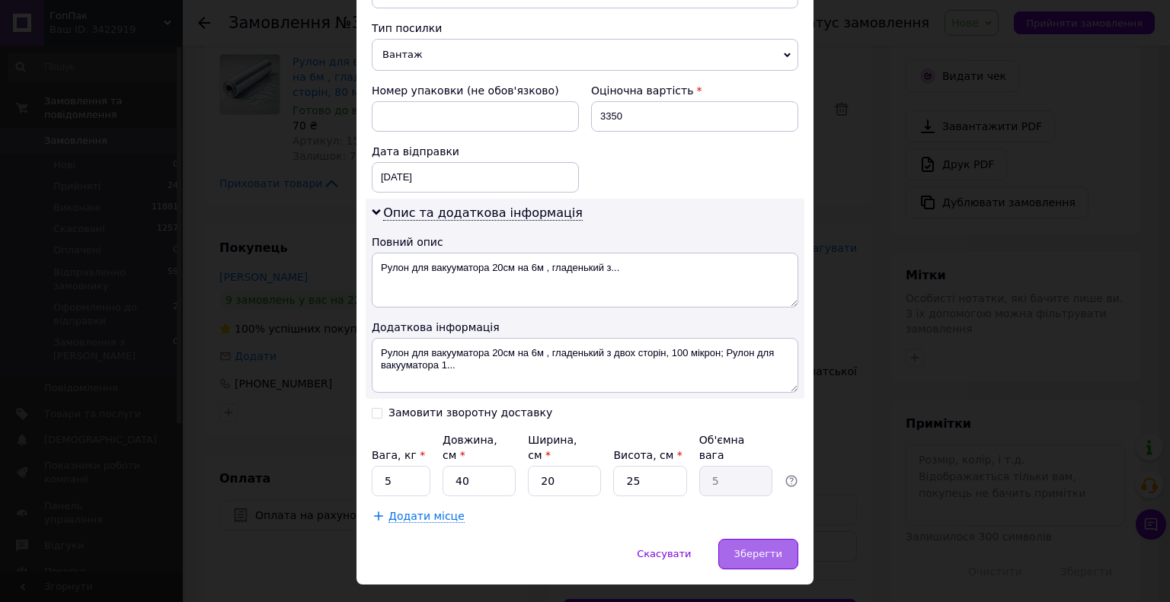
click at [769, 548] on span "Зберегти" at bounding box center [758, 553] width 48 height 11
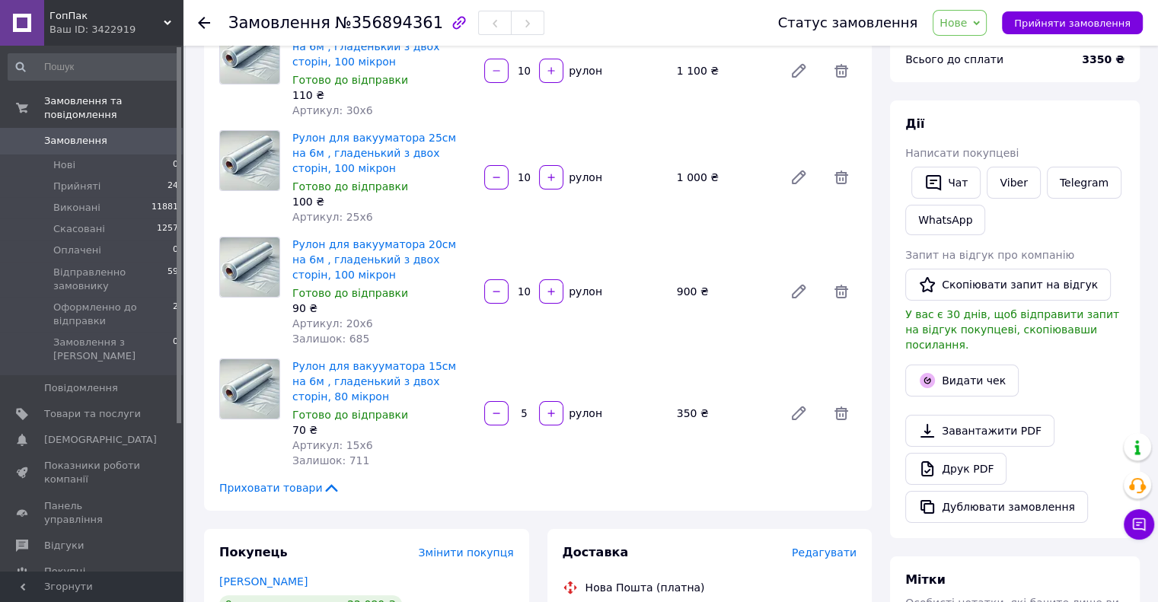
scroll to position [0, 0]
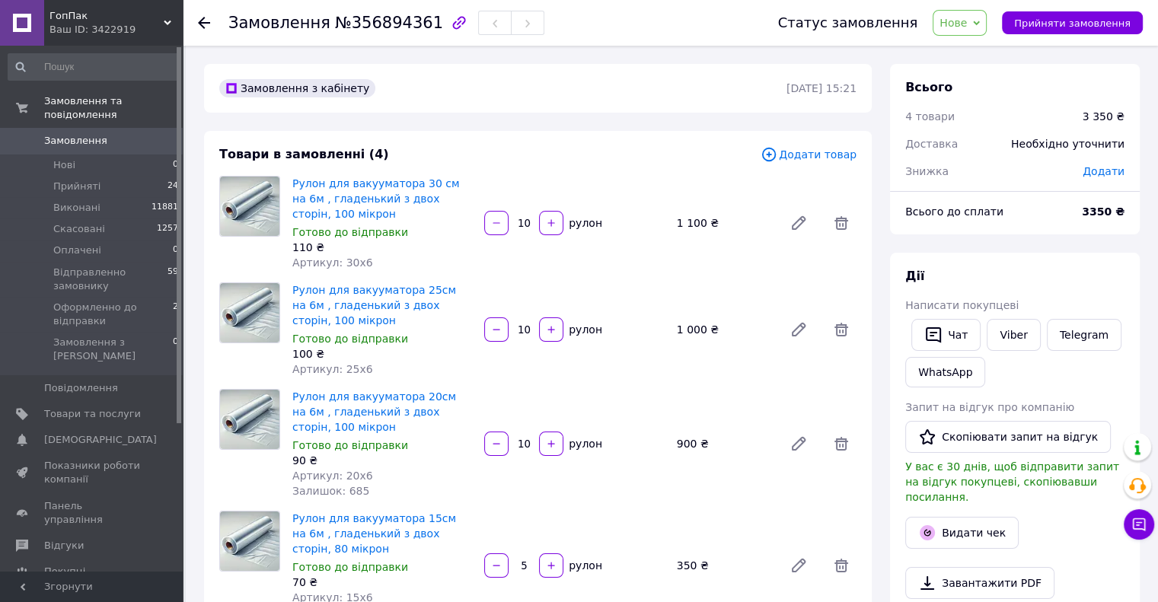
click at [520, 282] on div "Рулон для вакууматора 25см на 6м , гладенький з двох сторін, 100 мікрон Готово …" at bounding box center [574, 330] width 577 height 101
click at [1108, 25] on span "Прийняти замовлення" at bounding box center [1073, 23] width 117 height 11
drag, startPoint x: 1115, startPoint y: 172, endPoint x: 1097, endPoint y: 172, distance: 18.3
click at [1115, 172] on span "Додати" at bounding box center [1104, 171] width 42 height 12
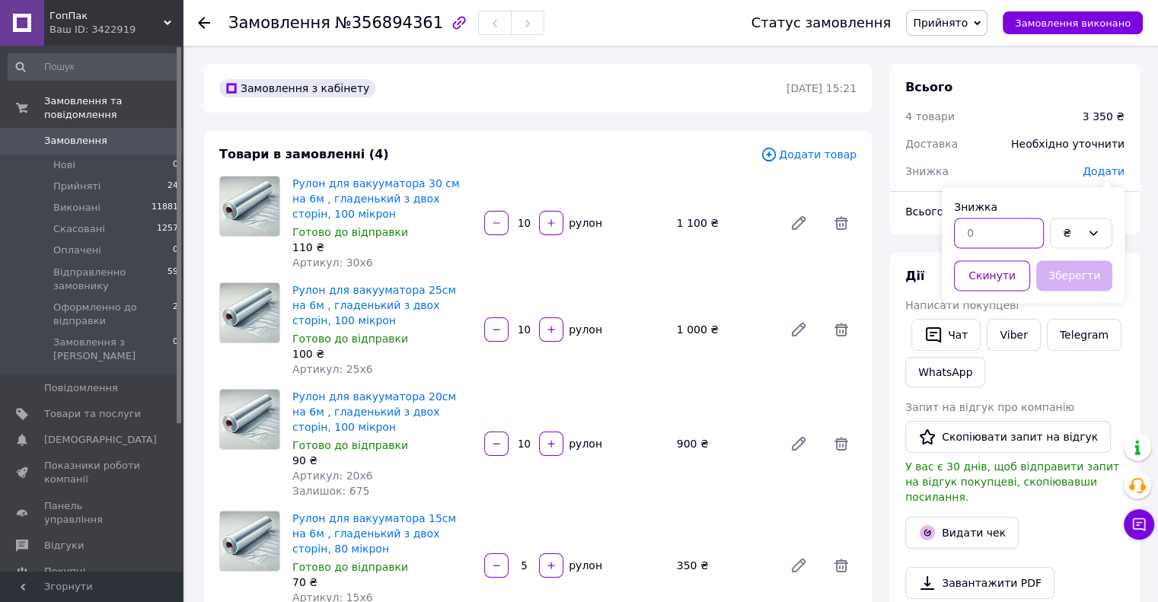
click at [984, 229] on input "text" at bounding box center [999, 233] width 90 height 30
type input "700"
click at [1080, 276] on button "Зберегти" at bounding box center [1075, 275] width 76 height 30
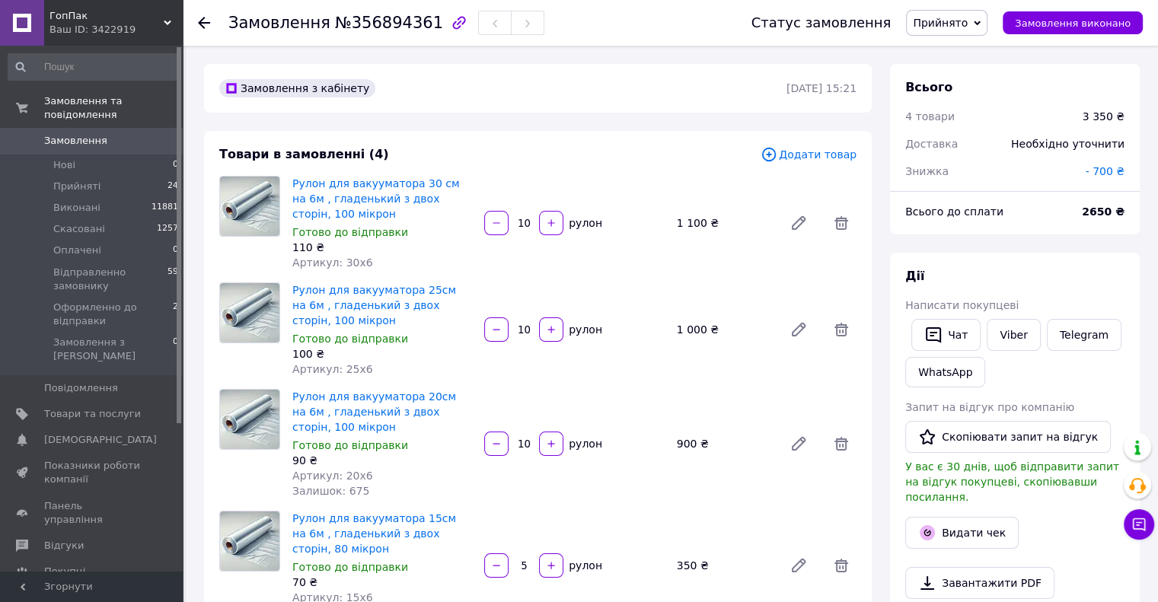
click at [669, 299] on div "Рулон для вакууматора 25см на 6м , гладенький з двох сторін, 100 мікрон Готово …" at bounding box center [574, 330] width 577 height 101
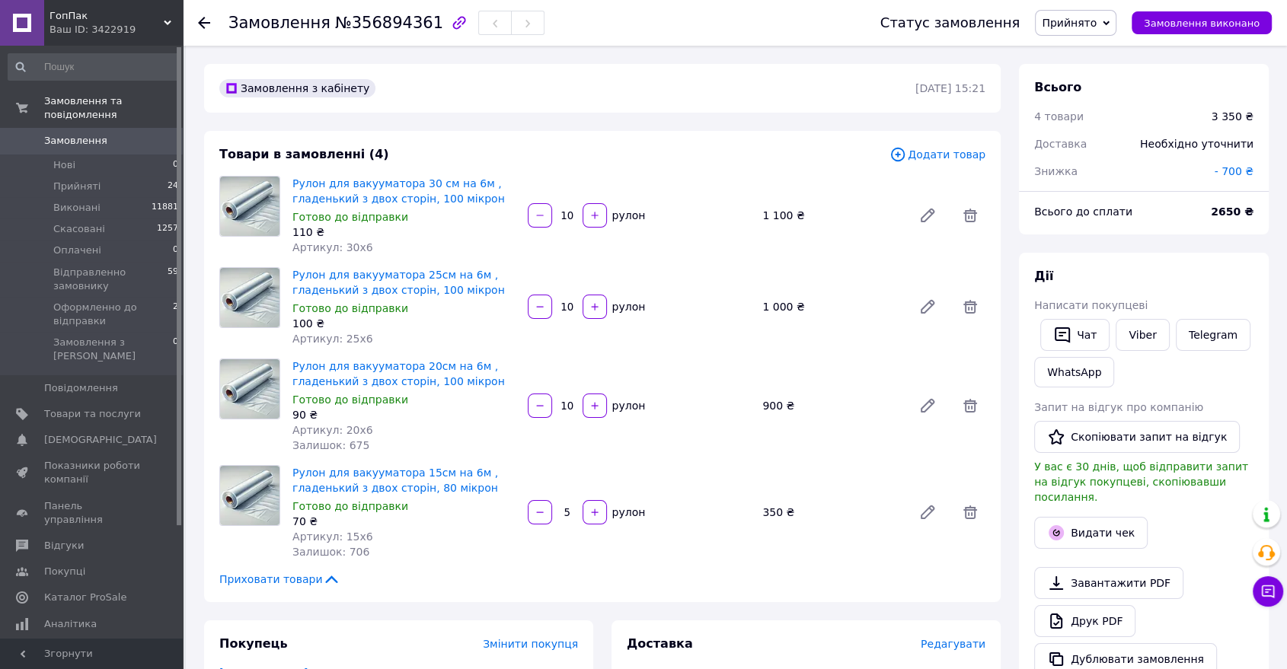
drag, startPoint x: 1161, startPoint y: 3, endPoint x: 835, endPoint y: 258, distance: 414.0
click at [835, 258] on div "Товари в замовленні (4) Додати товар Рулон для вакууматора 30 см на 6м , гладен…" at bounding box center [602, 366] width 797 height 471
click at [726, 565] on div "Товари в замовленні (4) Додати товар Рулон для вакууматора 30 см на 6м , гладен…" at bounding box center [602, 366] width 797 height 471
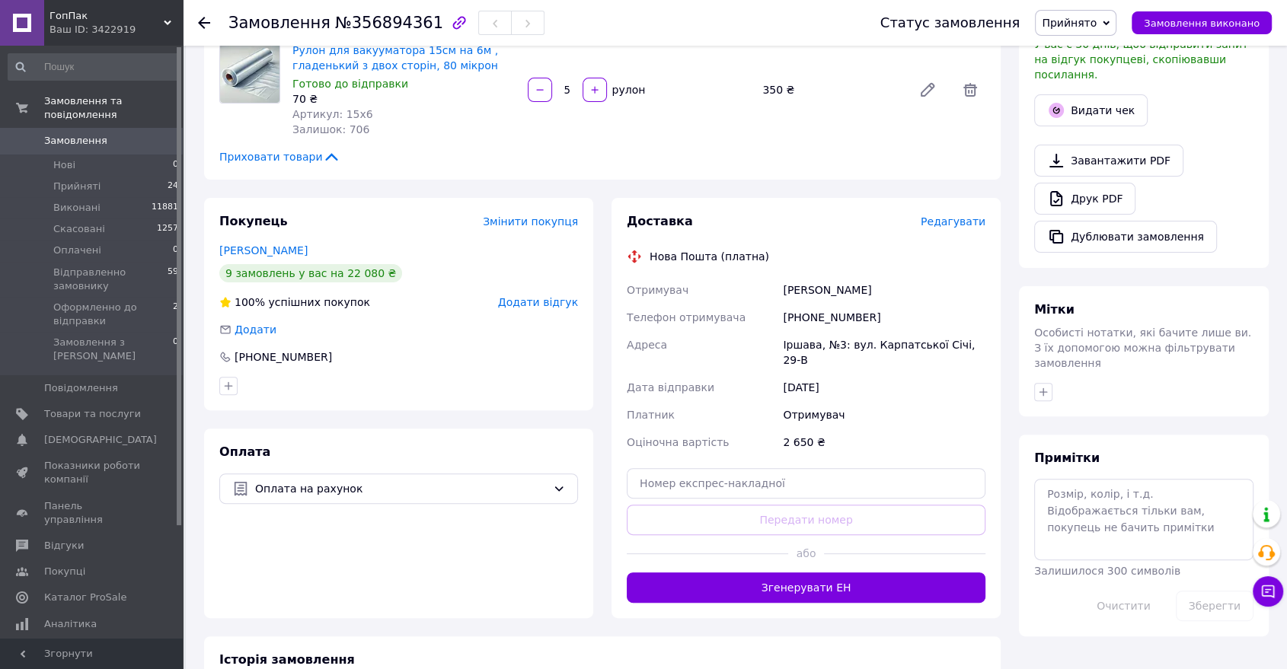
scroll to position [338, 0]
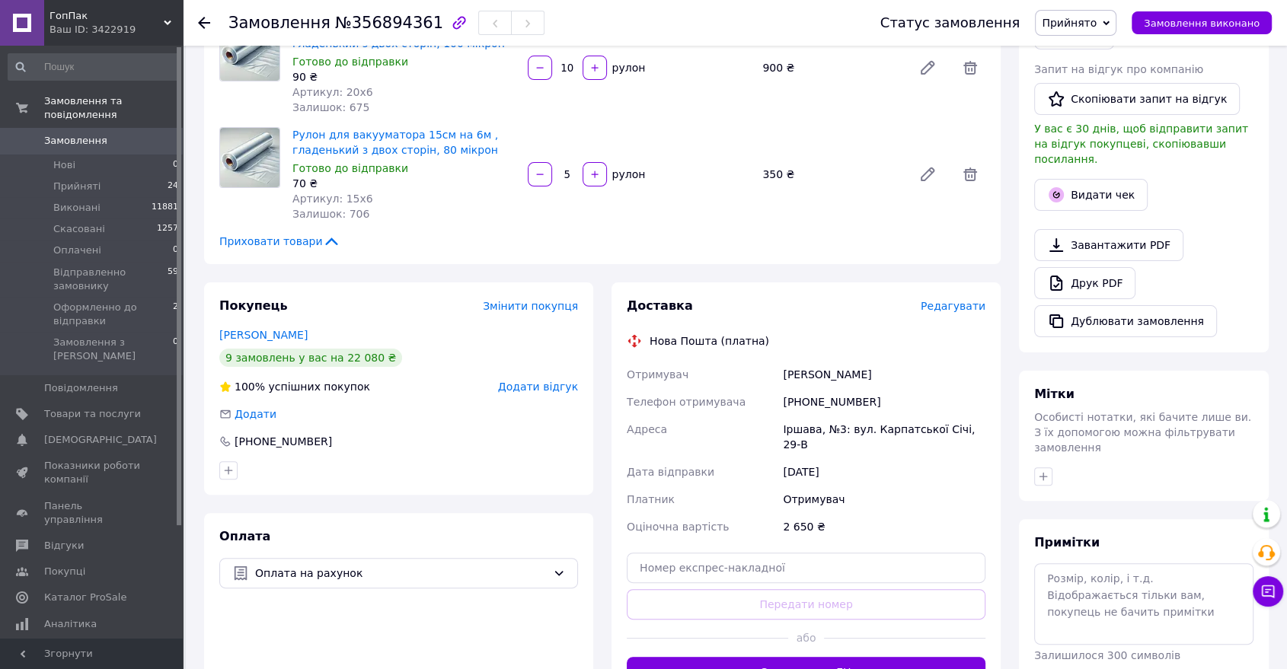
click at [612, 497] on div "Доставка Редагувати Нова Пошта (платна) Отримувач [PERSON_NAME] Телефон отримув…" at bounding box center [806, 493] width 389 height 420
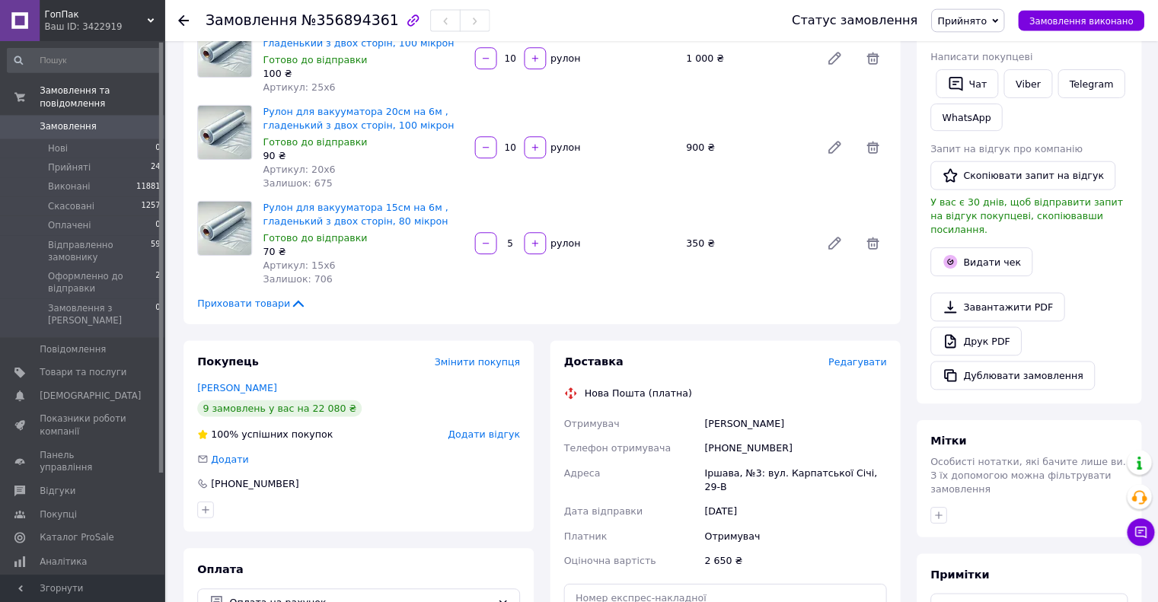
scroll to position [0, 0]
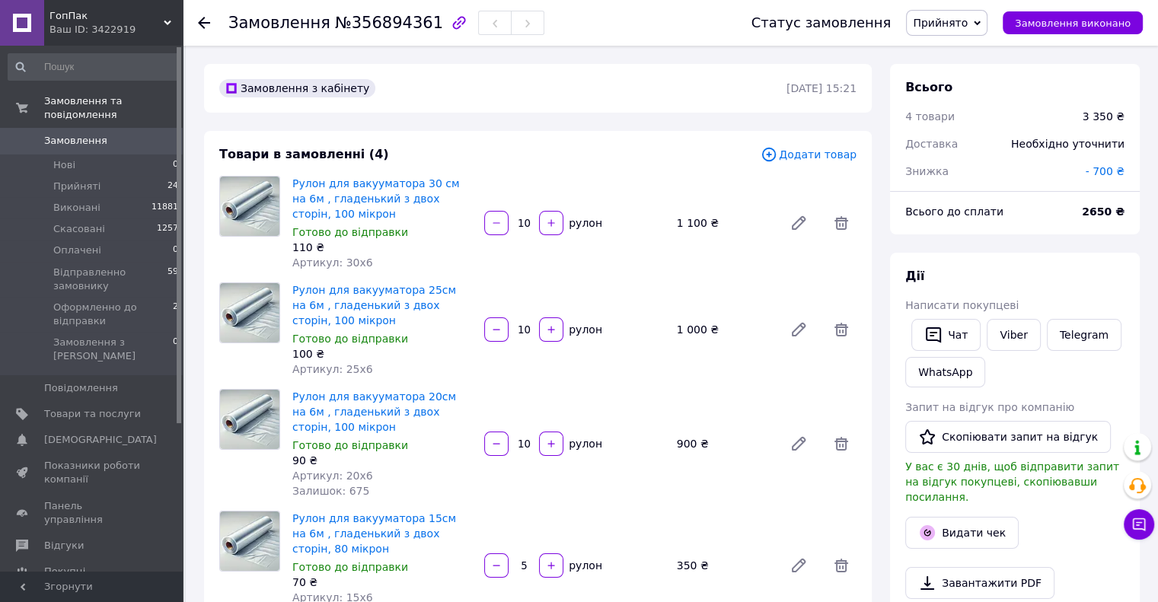
click at [622, 89] on div "Замовлення з кабінету" at bounding box center [501, 88] width 570 height 24
click at [587, 133] on div "Товари в замовленні (4) Додати товар Рулон для вакууматора 30 см на 6м , гладен…" at bounding box center [538, 397] width 668 height 532
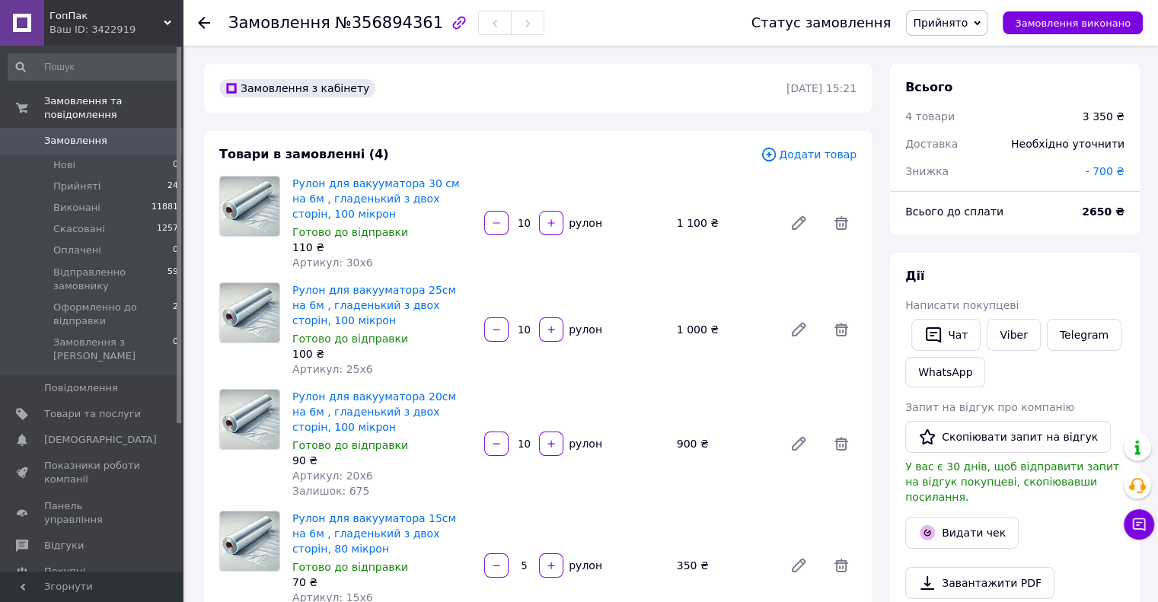
click at [615, 155] on div "Товари в замовленні (4)" at bounding box center [490, 155] width 542 height 18
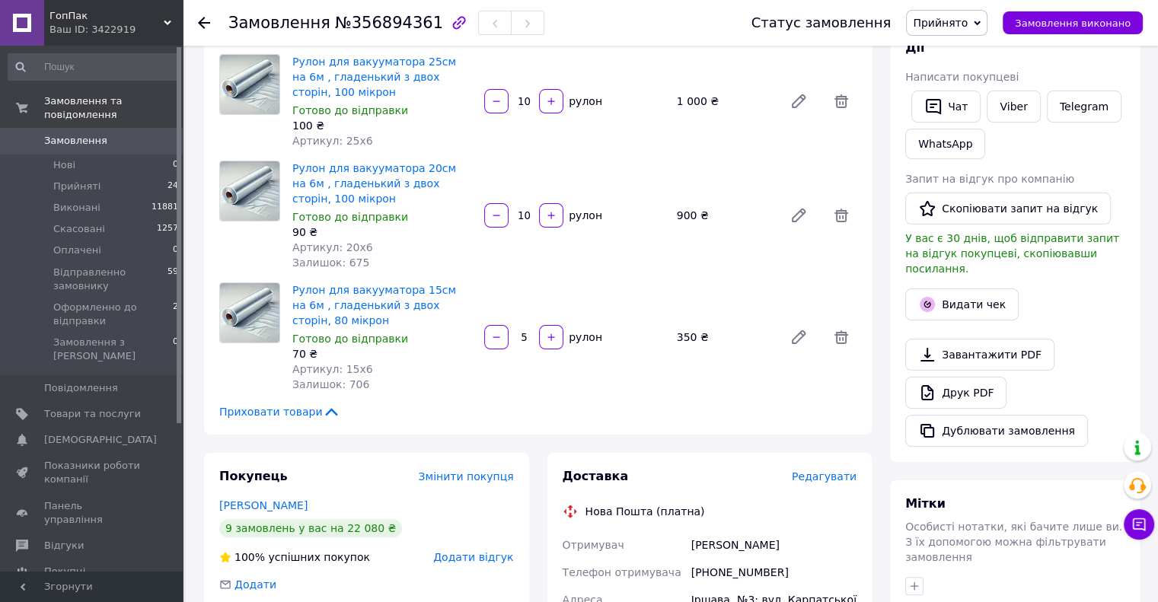
scroll to position [76, 0]
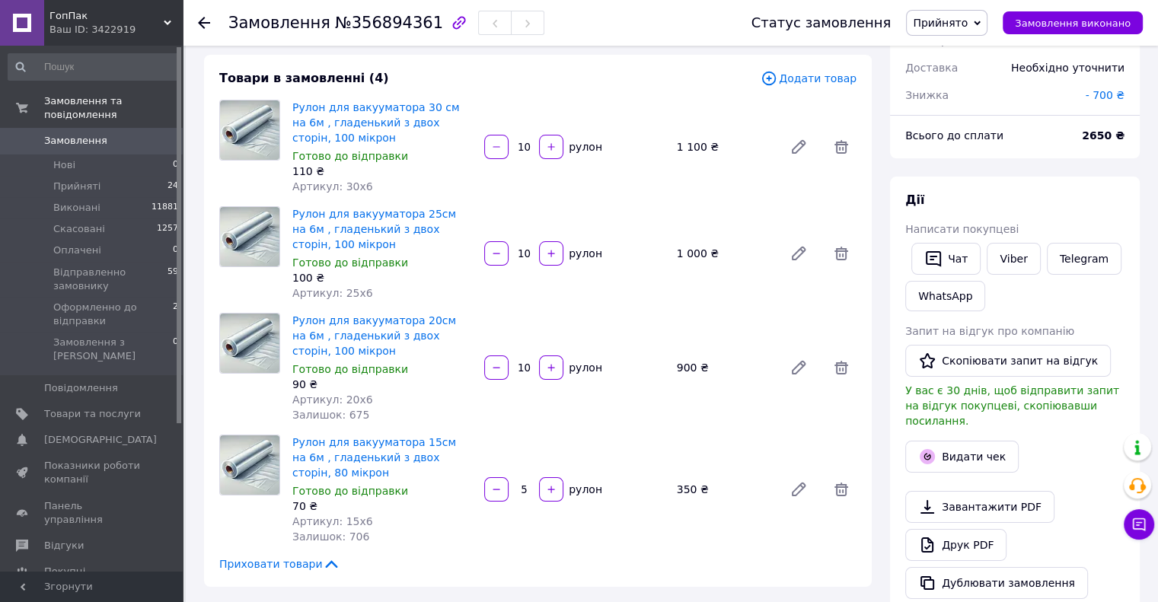
click at [660, 184] on div "Рулон для вакууматора 30 см на 6м , гладенький з двох сторін, 100 мікрон Готово…" at bounding box center [574, 147] width 577 height 101
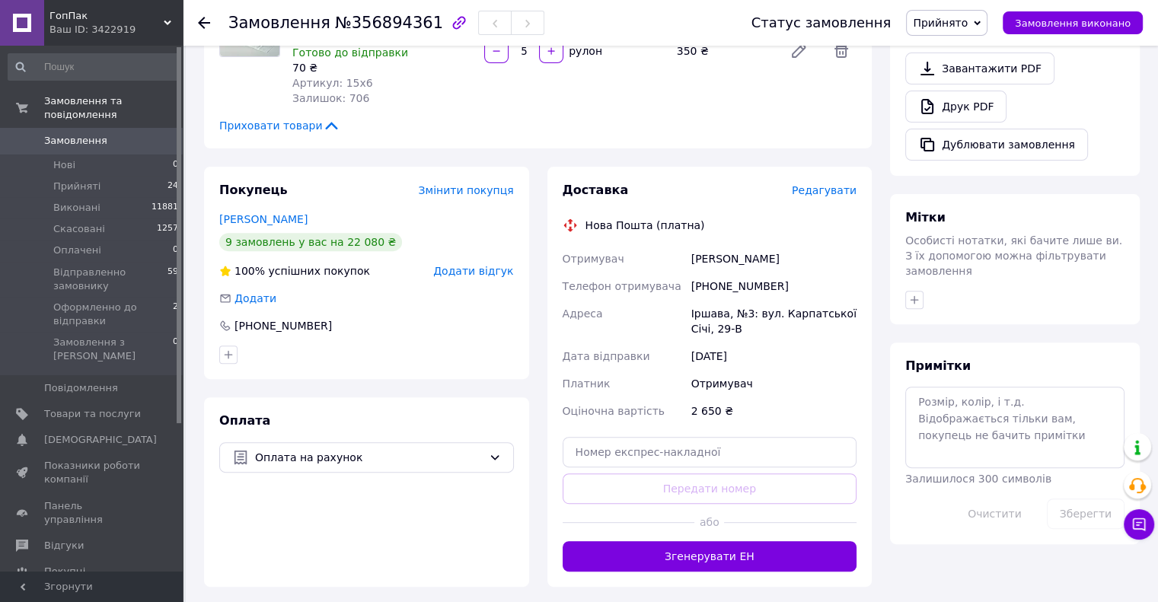
scroll to position [533, 0]
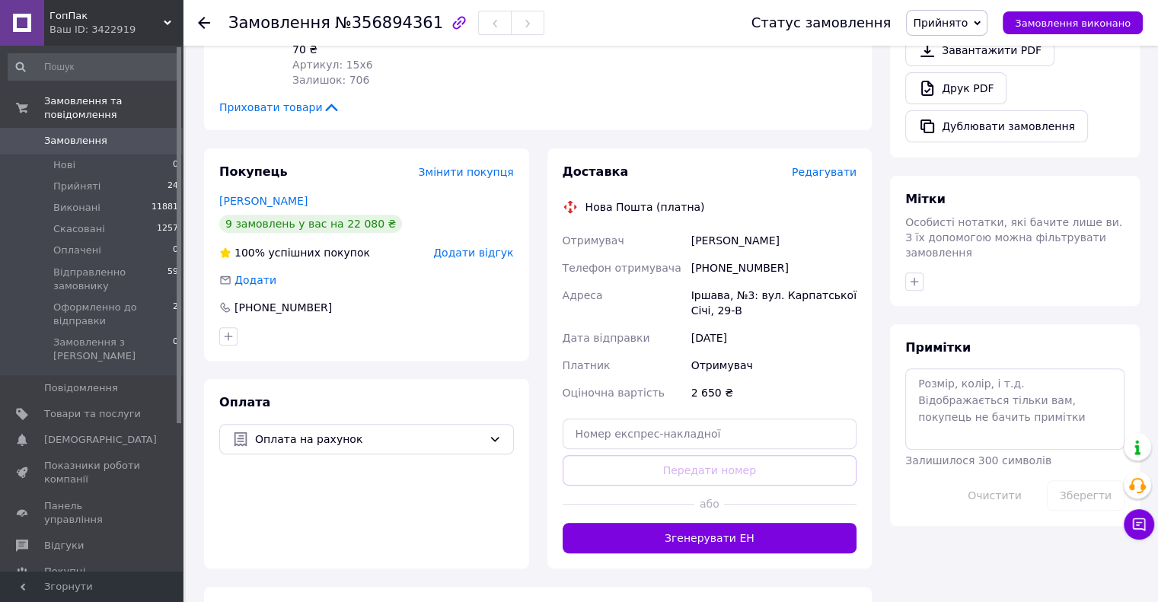
click at [535, 193] on div "Покупець Змінити покупця [PERSON_NAME] 9 замовлень у вас на 22 080 ₴ 100% успіш…" at bounding box center [367, 359] width 344 height 420
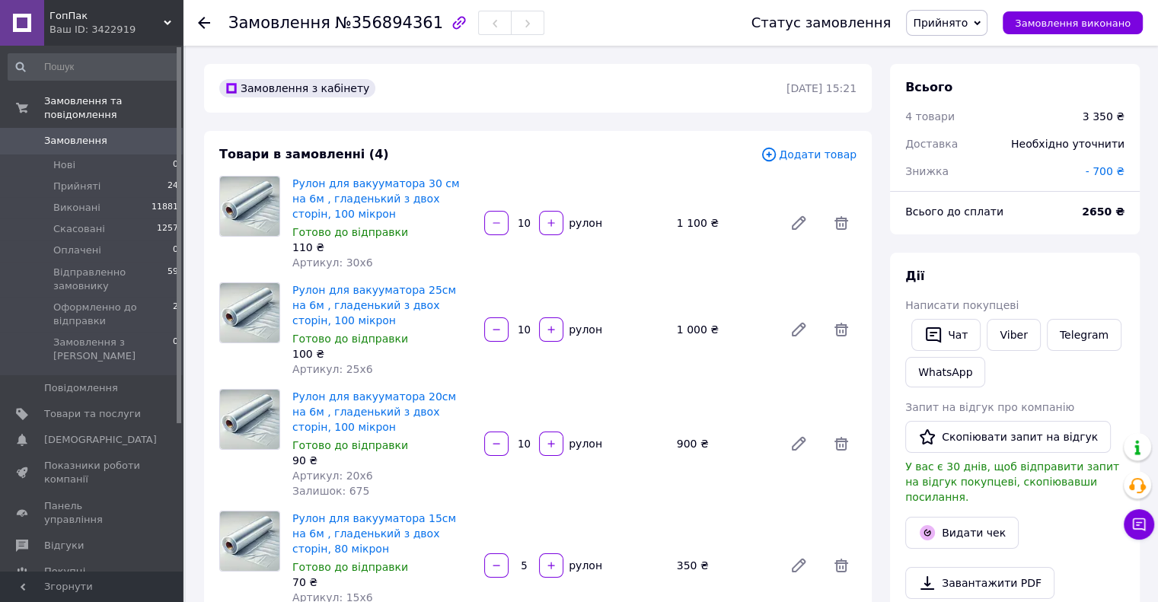
scroll to position [76, 0]
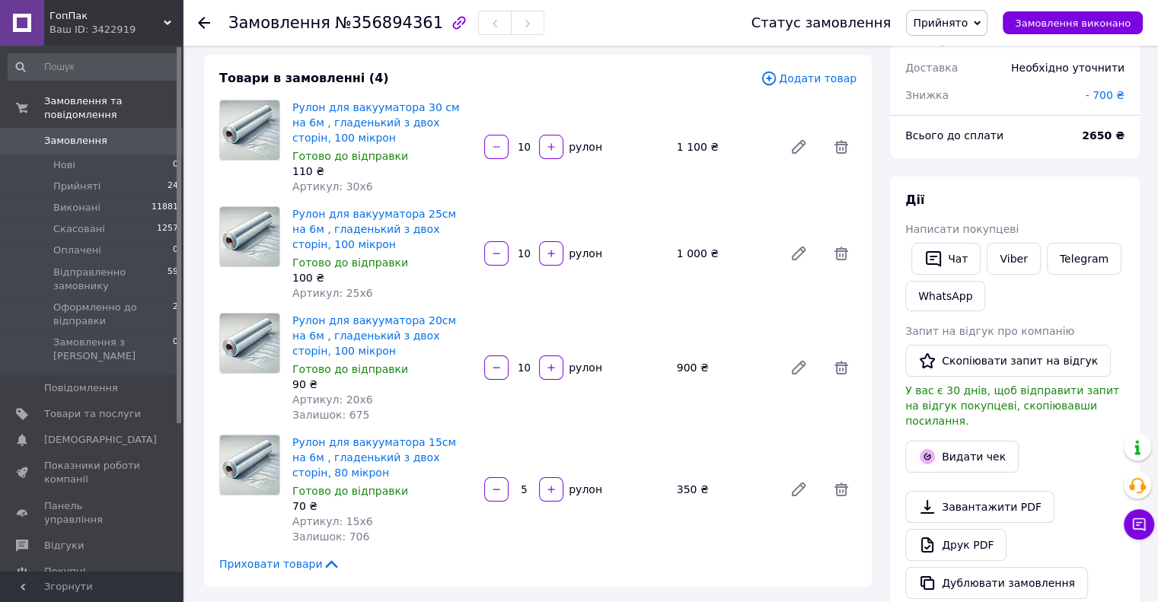
click at [606, 201] on div "Товари в замовленні (4) Додати товар Рулон для вакууматора 30 см на 6м , гладен…" at bounding box center [538, 321] width 668 height 532
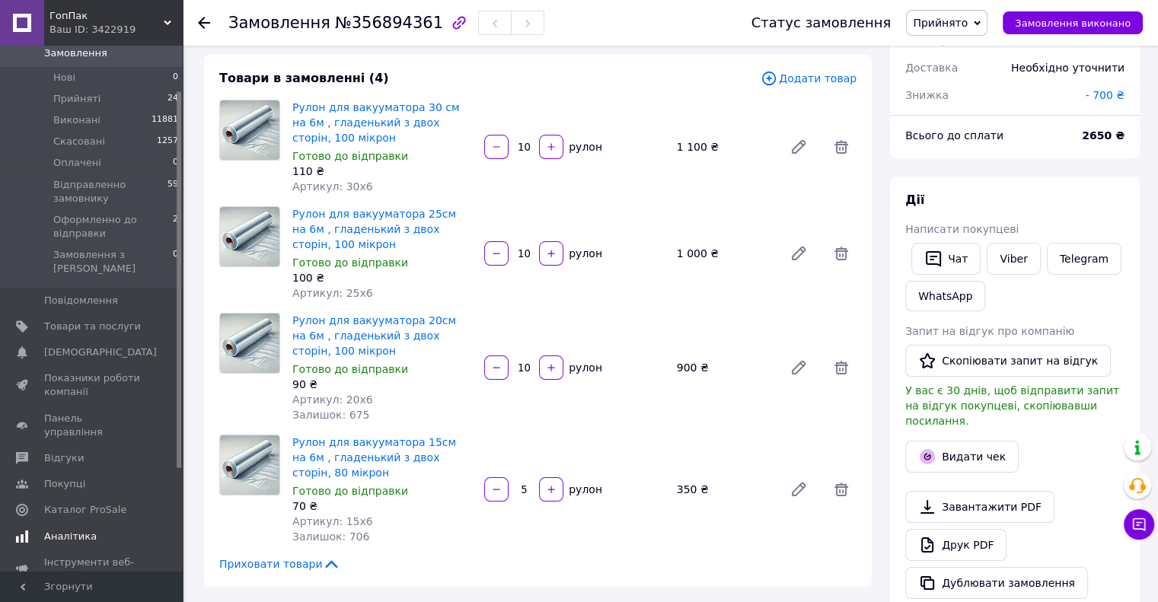
scroll to position [207, 0]
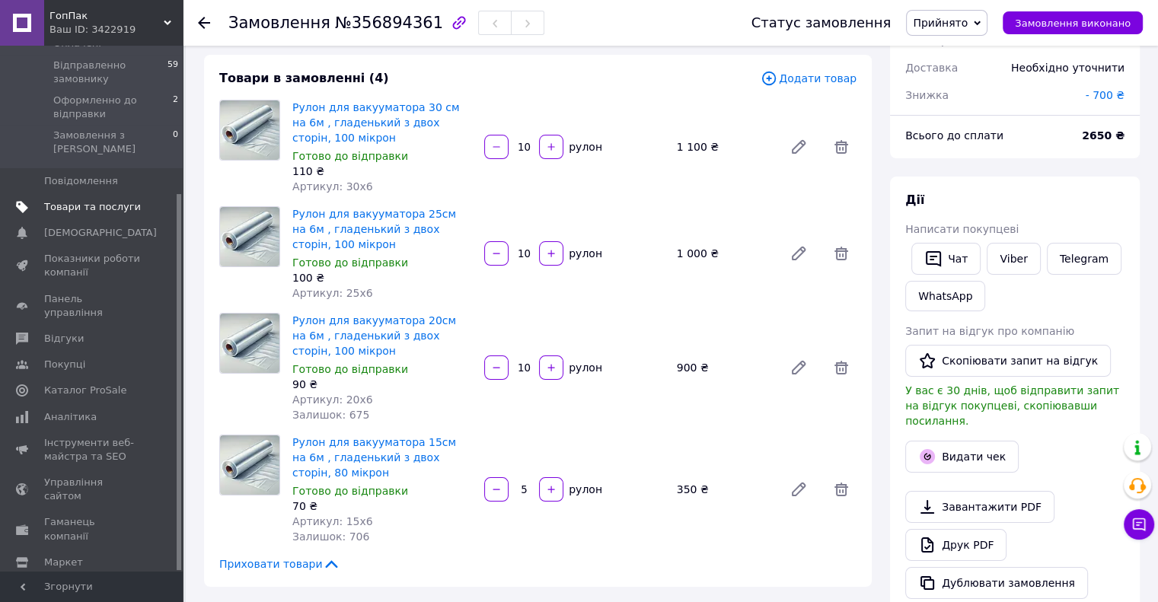
click at [74, 200] on span "Товари та послуги" at bounding box center [92, 207] width 97 height 14
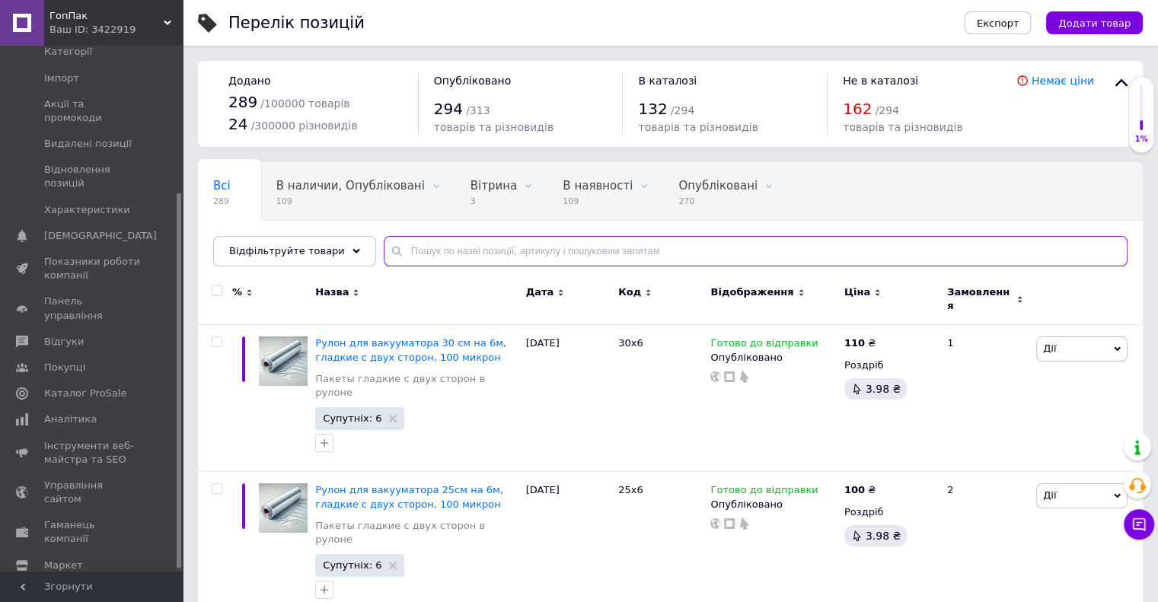
click at [439, 246] on input "text" at bounding box center [756, 251] width 744 height 30
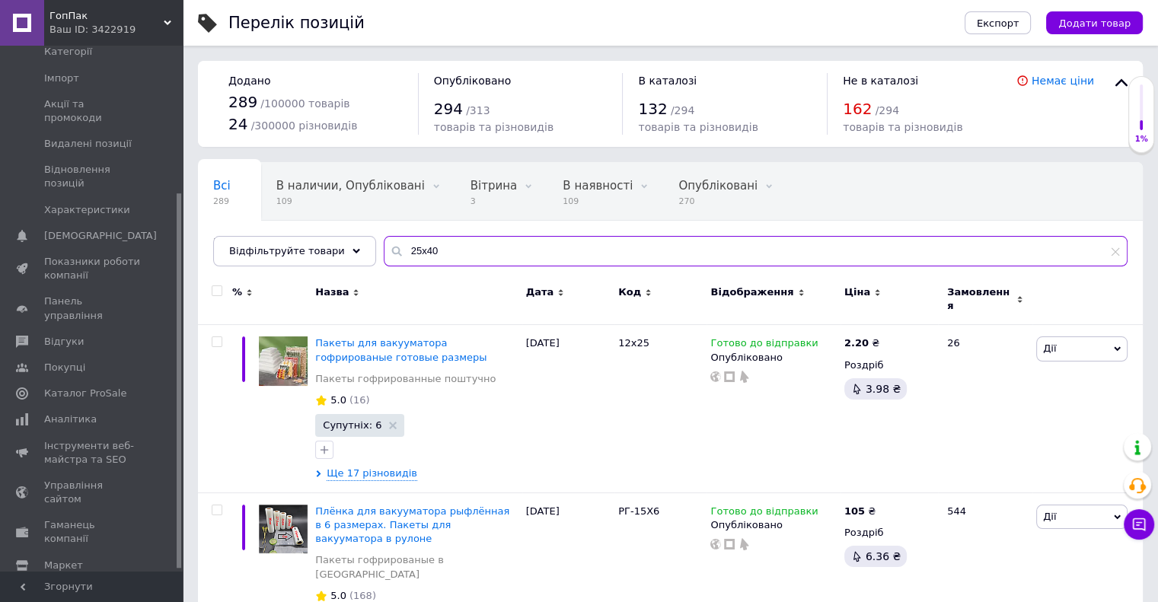
type input "25х40"
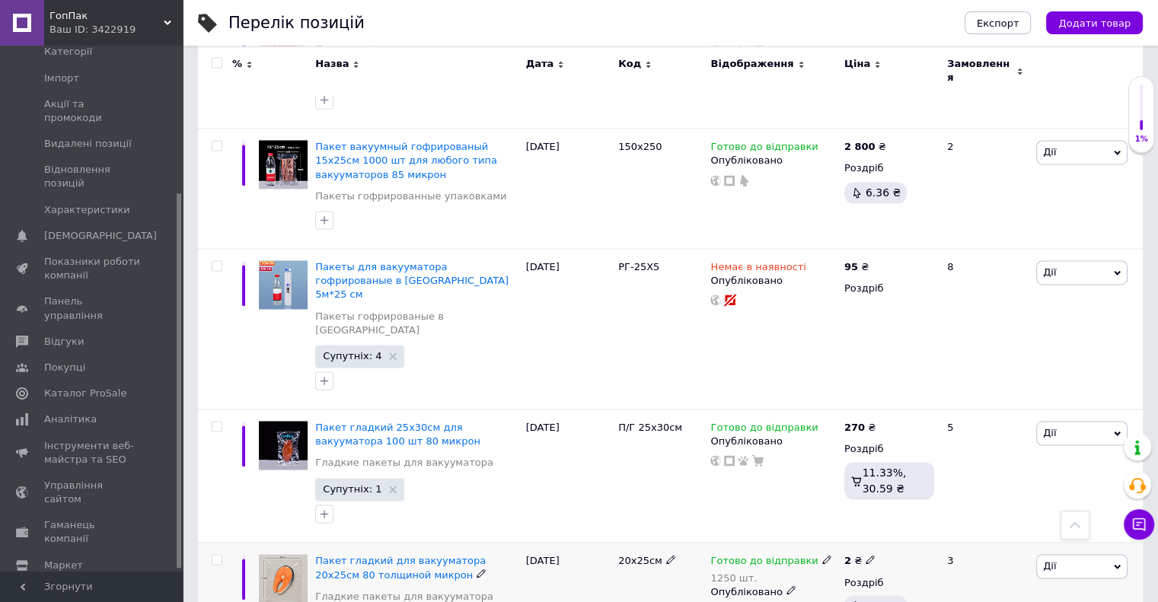
scroll to position [2379, 0]
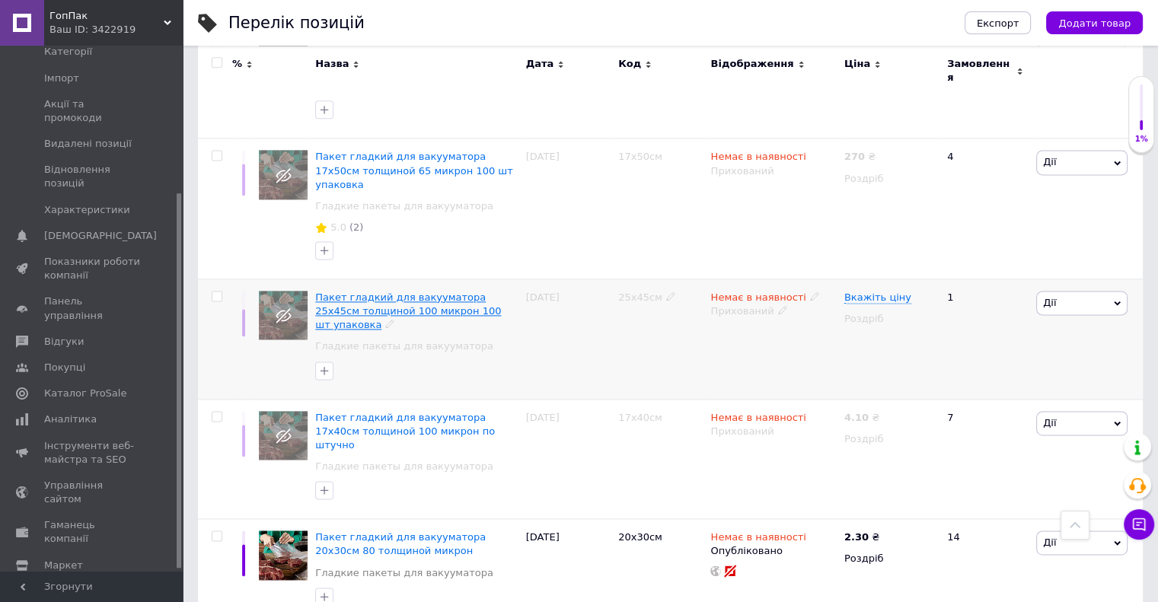
scroll to position [2242, 0]
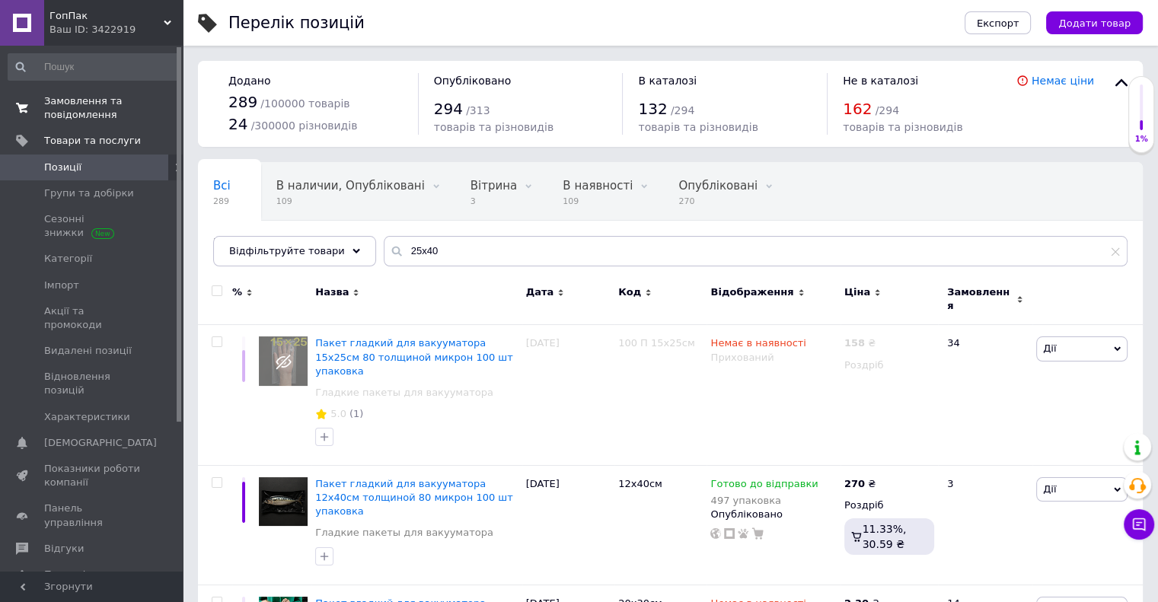
click at [81, 97] on span "Замовлення та повідомлення" at bounding box center [92, 107] width 97 height 27
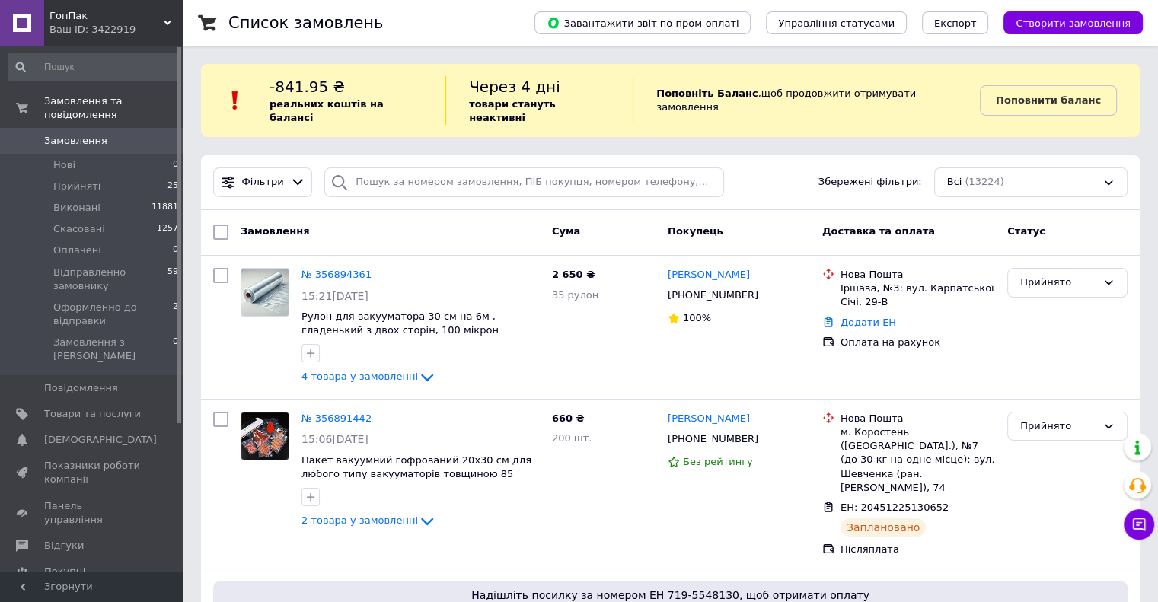
click at [780, 168] on div "Фільтри Збережені фільтри: Всі (13224)" at bounding box center [670, 183] width 927 height 30
click at [491, 33] on div "Список замовлень" at bounding box center [366, 23] width 276 height 46
